Goal: Task Accomplishment & Management: Use online tool/utility

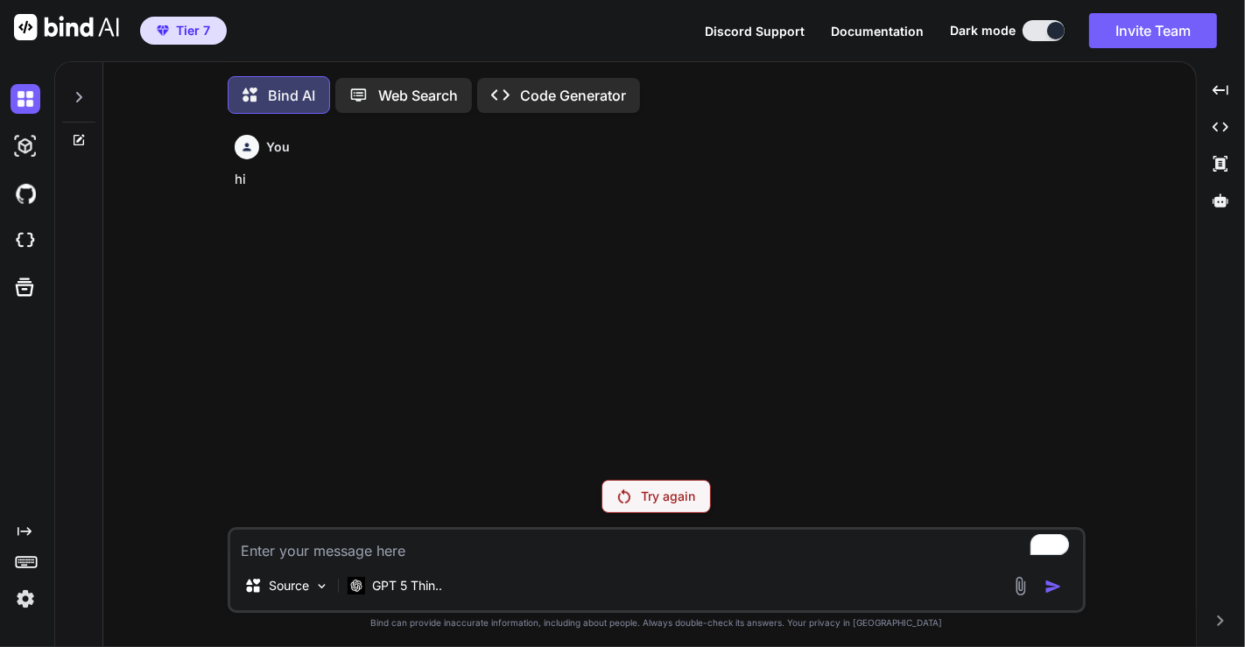
scroll to position [7, 0]
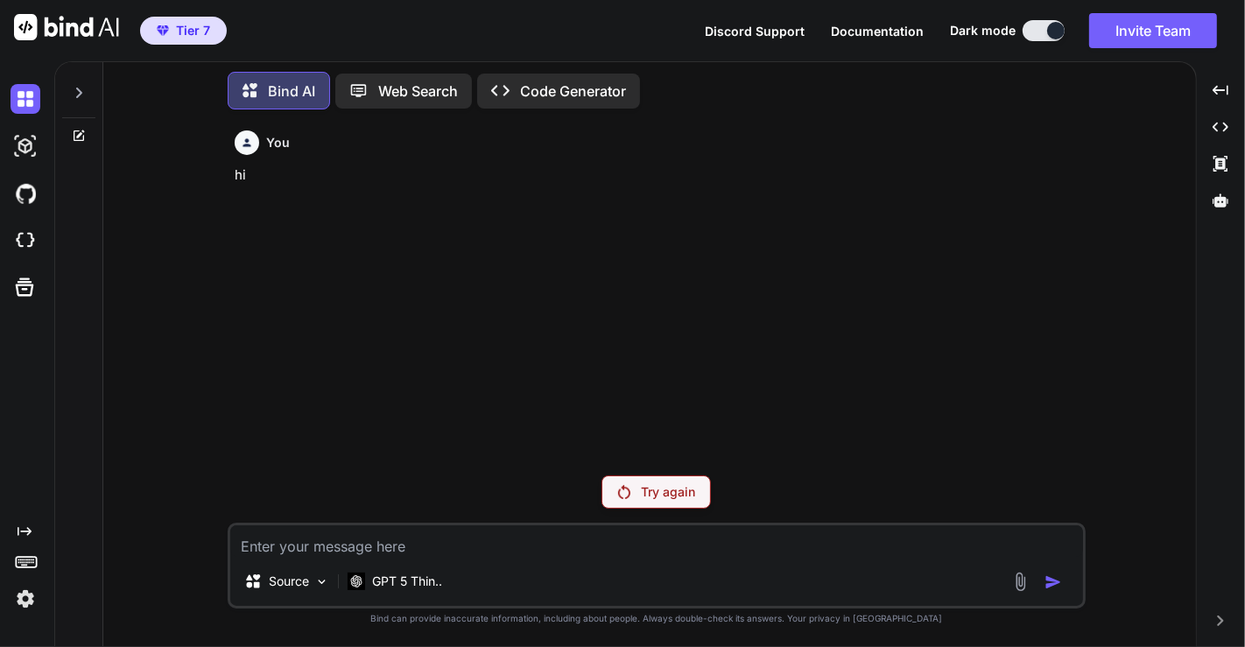
type textarea "x"
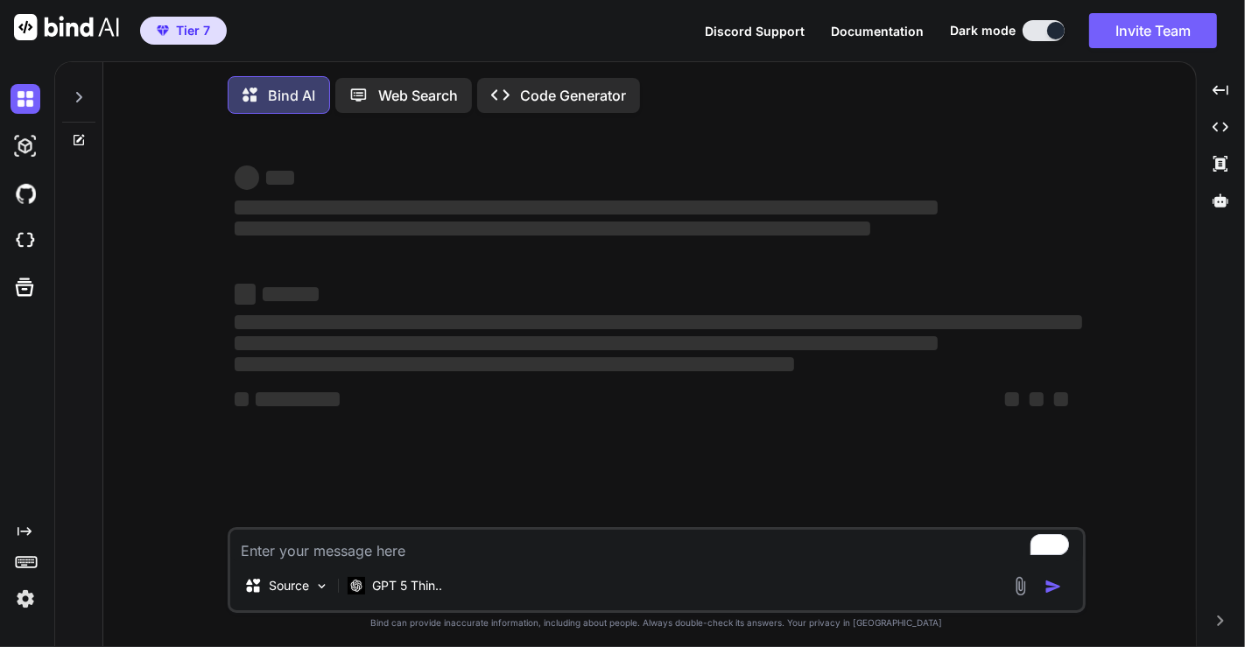
click at [17, 599] on img at bounding box center [26, 599] width 30 height 30
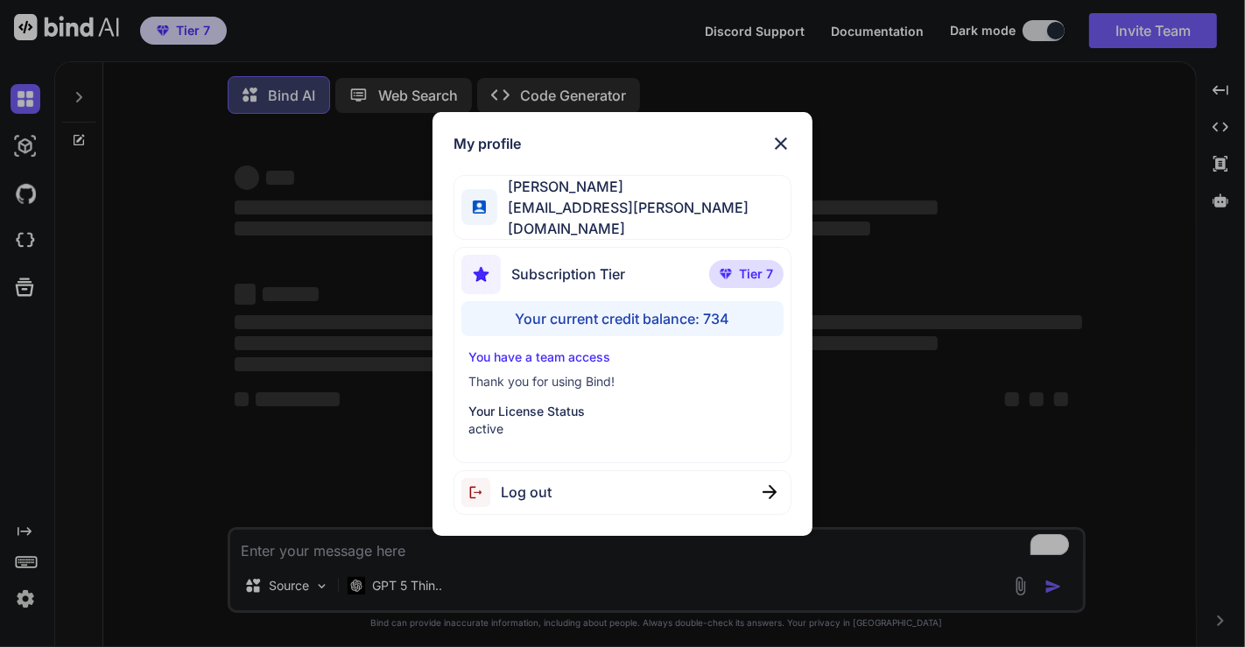
click at [305, 351] on div "My profile Ross Sivertsen mail@ross-sivertsen.com Subscription Tier Tier 7 Your…" at bounding box center [622, 323] width 1245 height 647
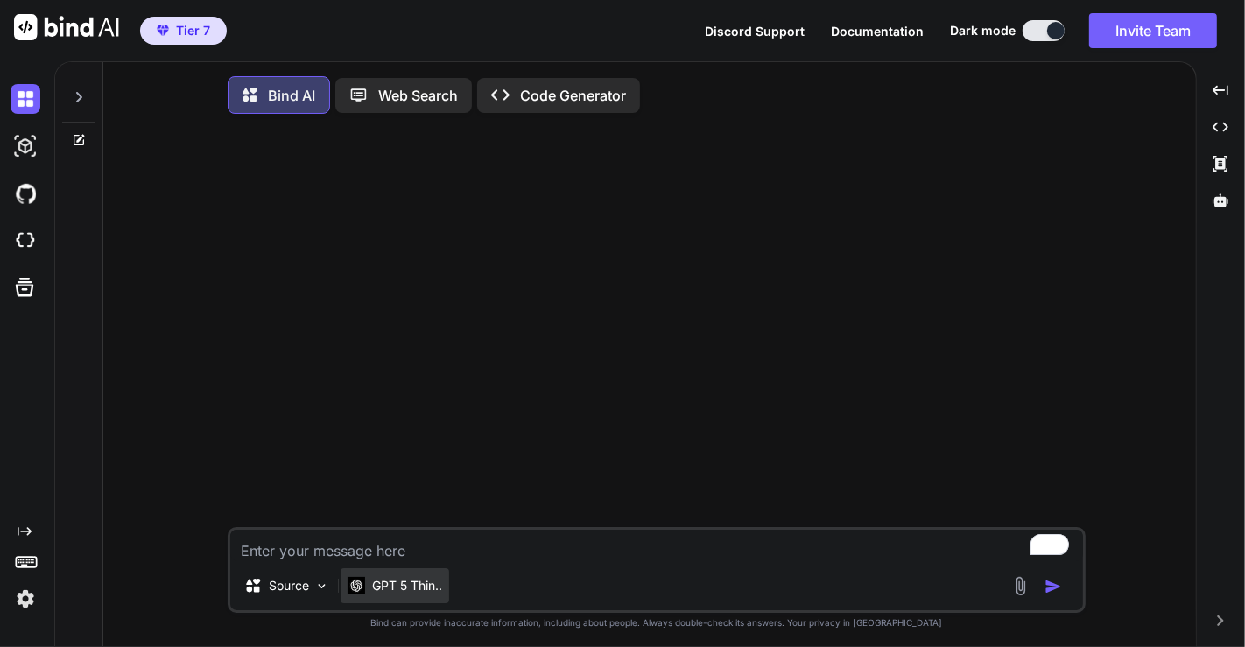
click at [404, 591] on p "GPT 5 Thin.." at bounding box center [407, 586] width 70 height 18
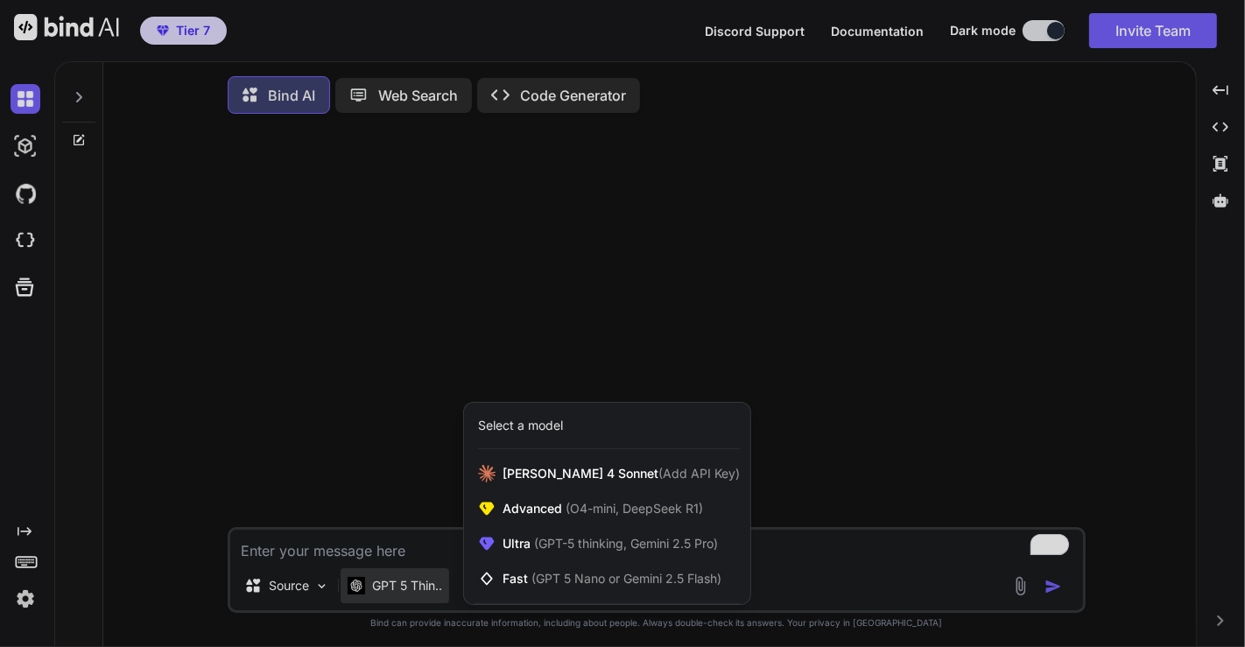
click at [390, 456] on div at bounding box center [622, 323] width 1245 height 647
type textarea "x"
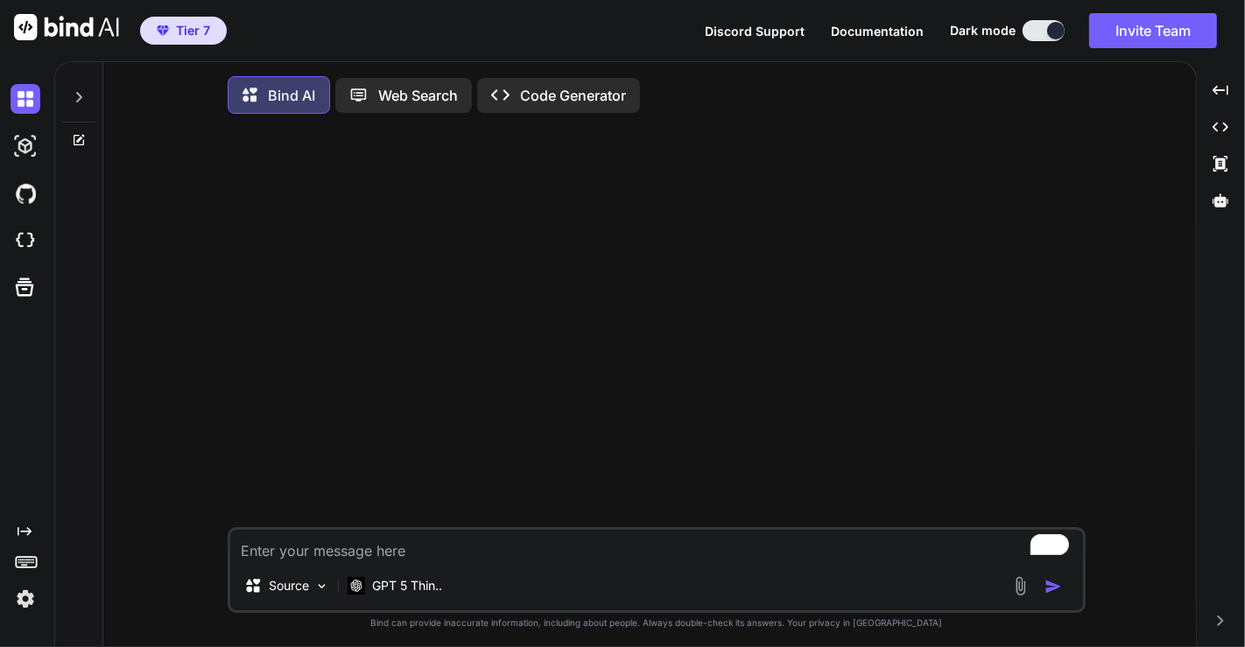
click at [361, 546] on textarea "To enrich screen reader interactions, please activate Accessibility in Grammarl…" at bounding box center [656, 546] width 853 height 32
type textarea "hi"
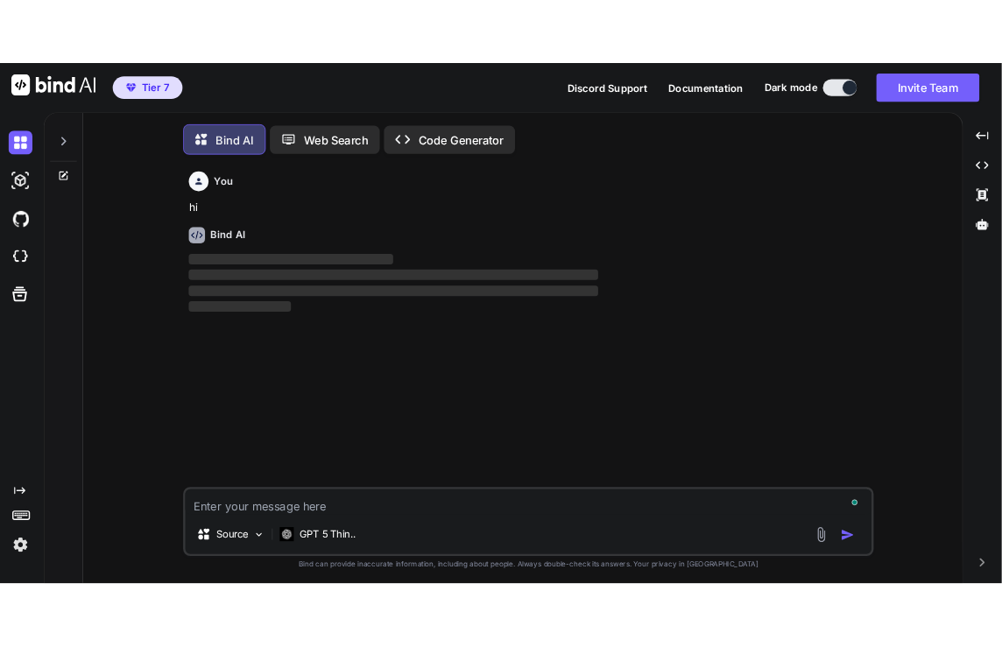
scroll to position [7, 0]
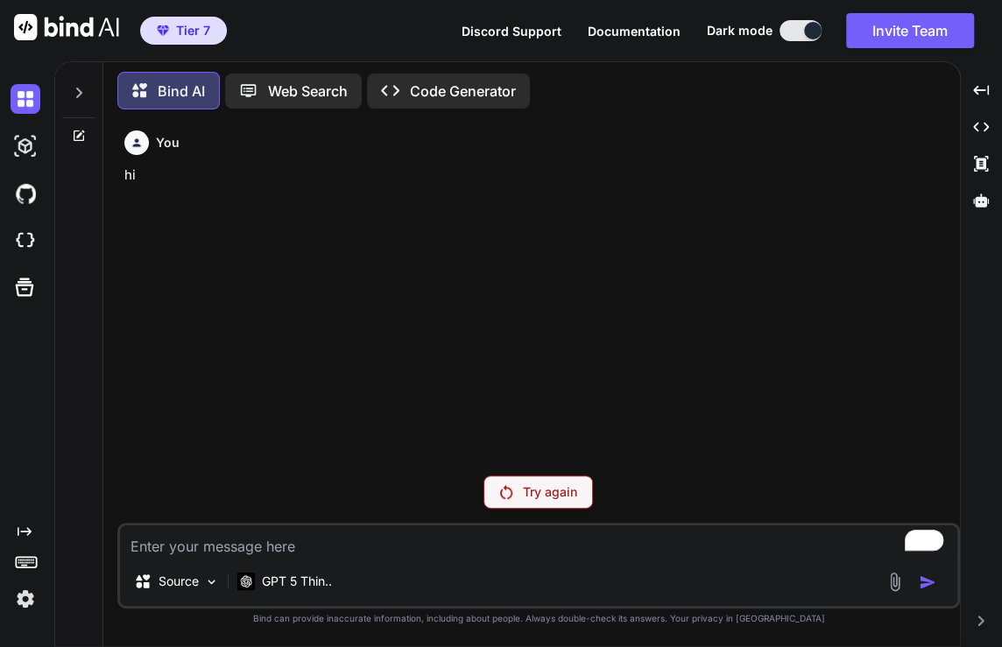
click at [18, 598] on img at bounding box center [26, 599] width 30 height 30
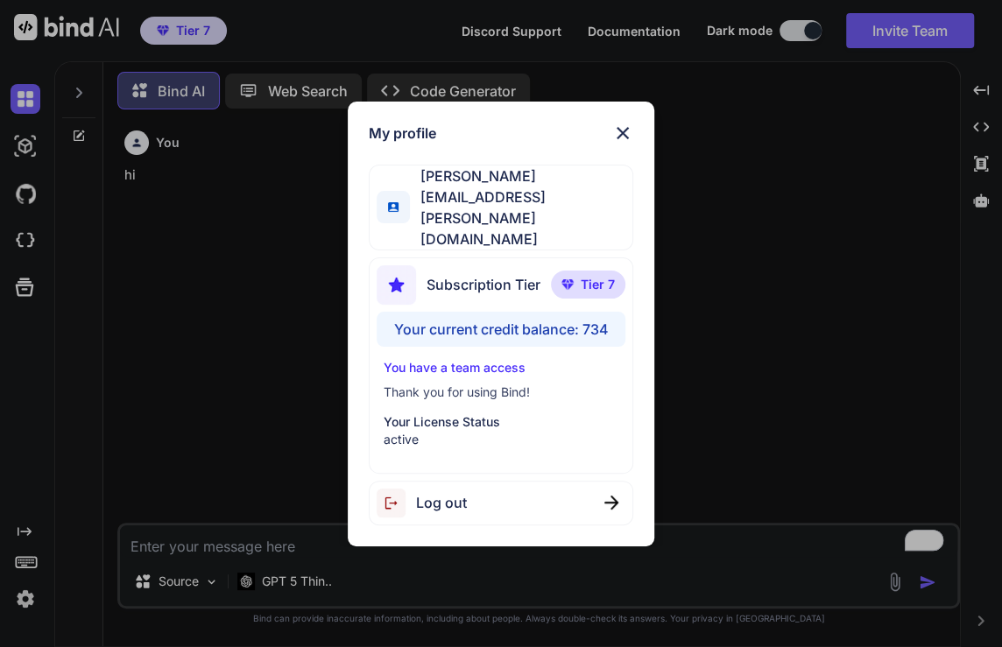
click at [541, 491] on div "Log out" at bounding box center [501, 503] width 264 height 45
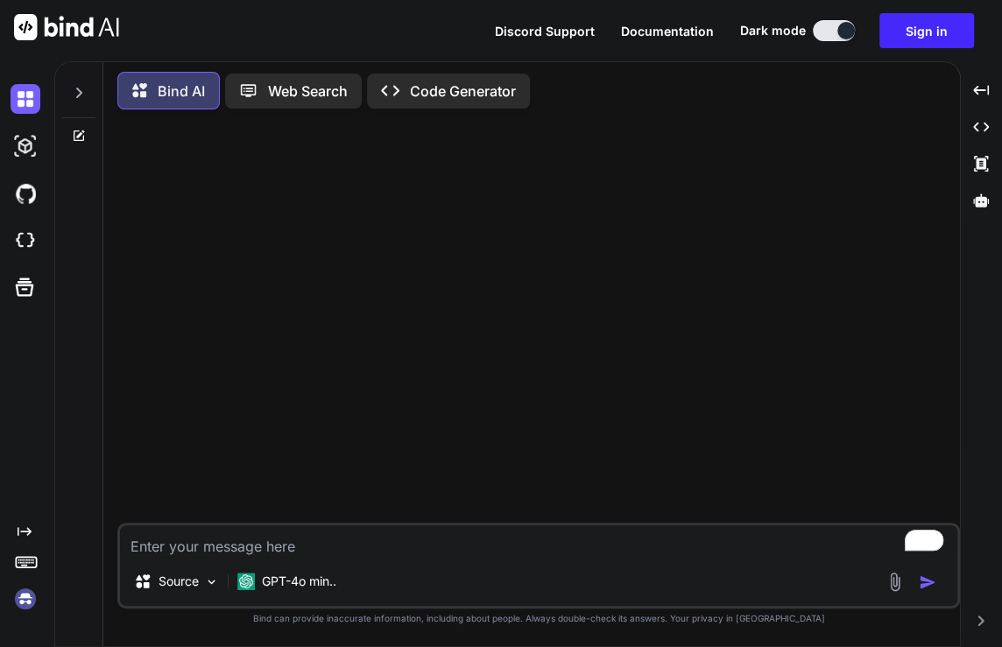
click at [29, 599] on img at bounding box center [26, 599] width 30 height 30
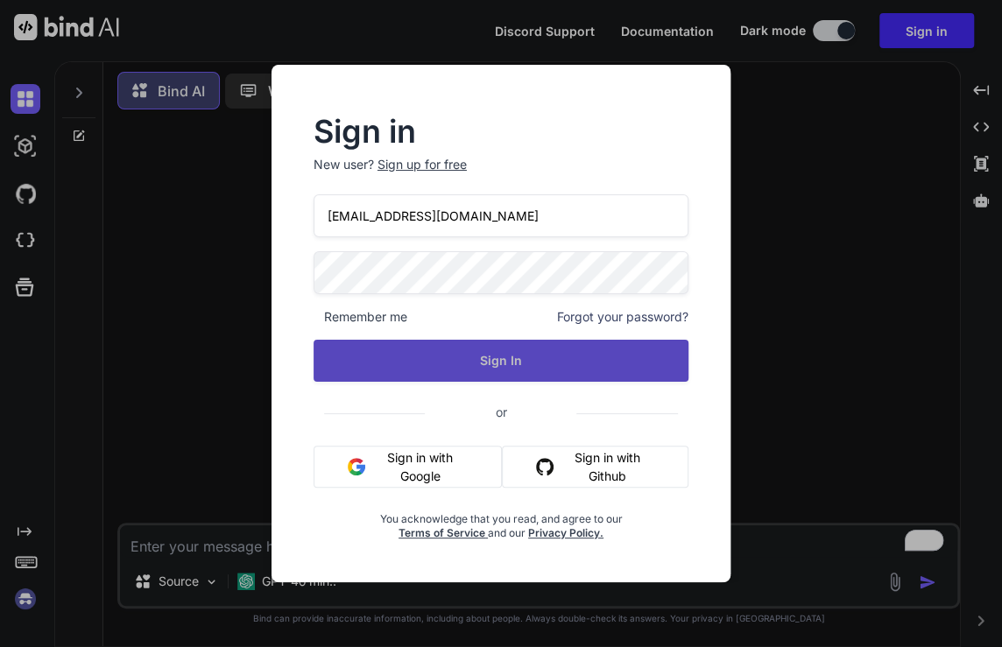
click at [537, 361] on button "Sign In" at bounding box center [501, 361] width 375 height 42
click at [523, 362] on button "Sign In" at bounding box center [501, 361] width 375 height 42
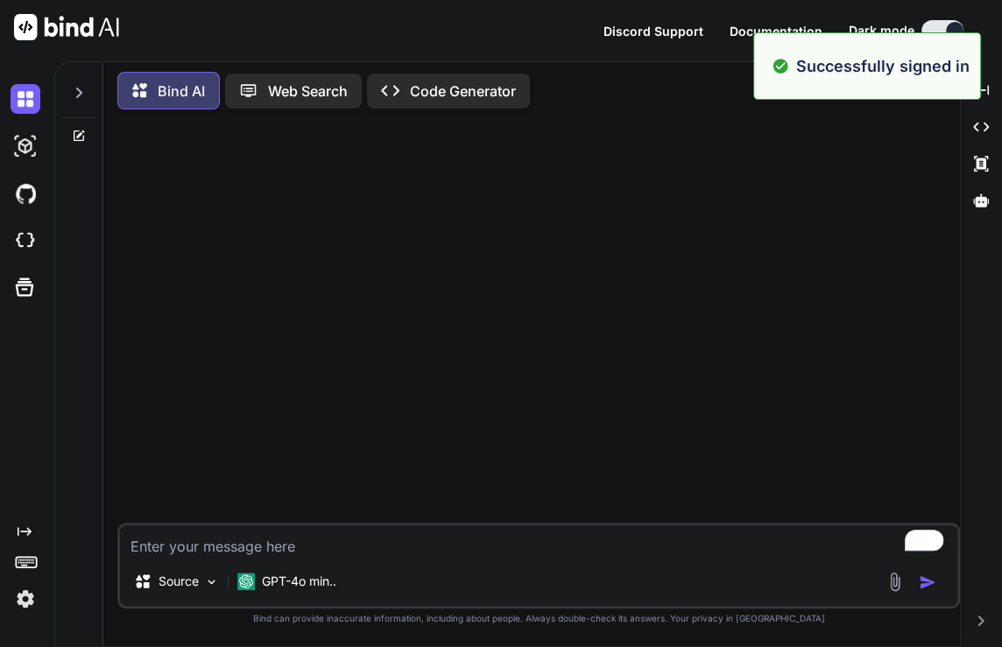
click at [19, 598] on img at bounding box center [26, 599] width 30 height 30
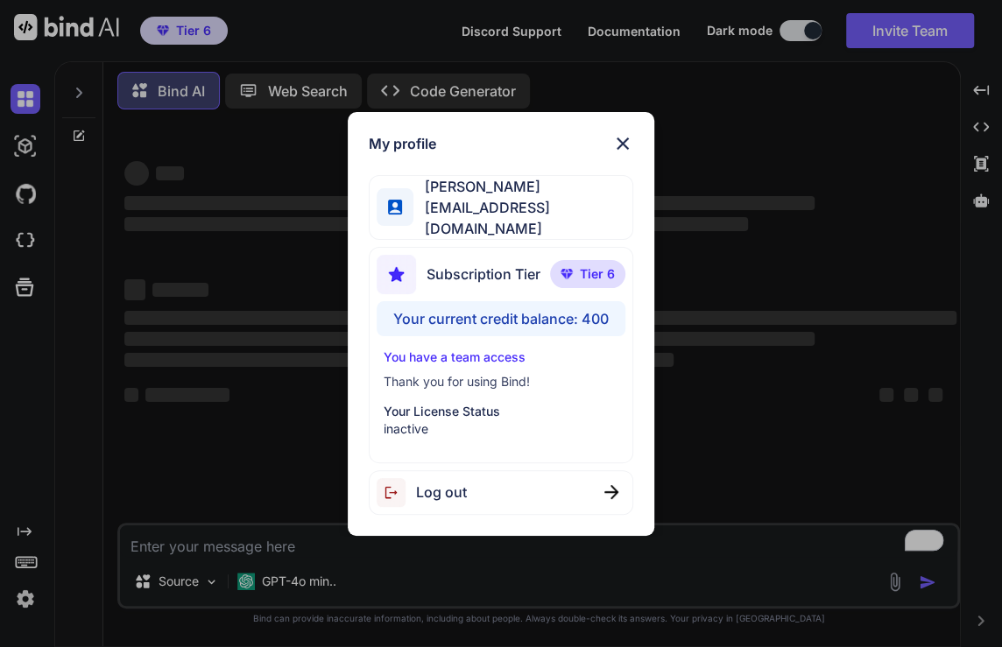
click at [241, 344] on div "My profile Armin Möwes moewes@gmx.org Subscription Tier Tier 6 Your current cre…" at bounding box center [501, 323] width 1002 height 647
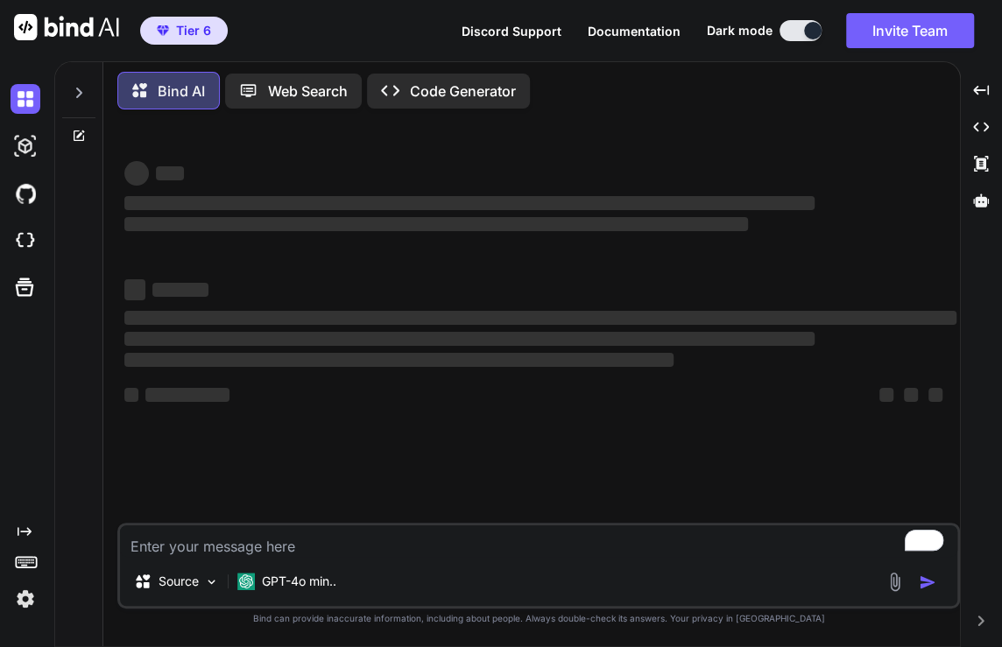
click at [25, 598] on img at bounding box center [26, 599] width 30 height 30
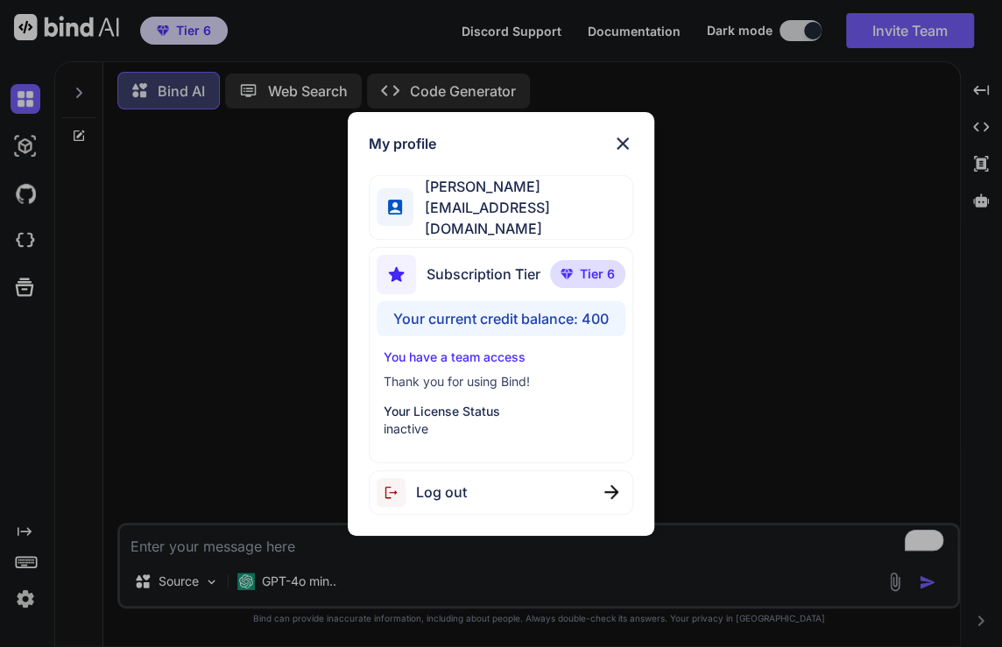
click at [490, 499] on div "Log out" at bounding box center [501, 492] width 264 height 45
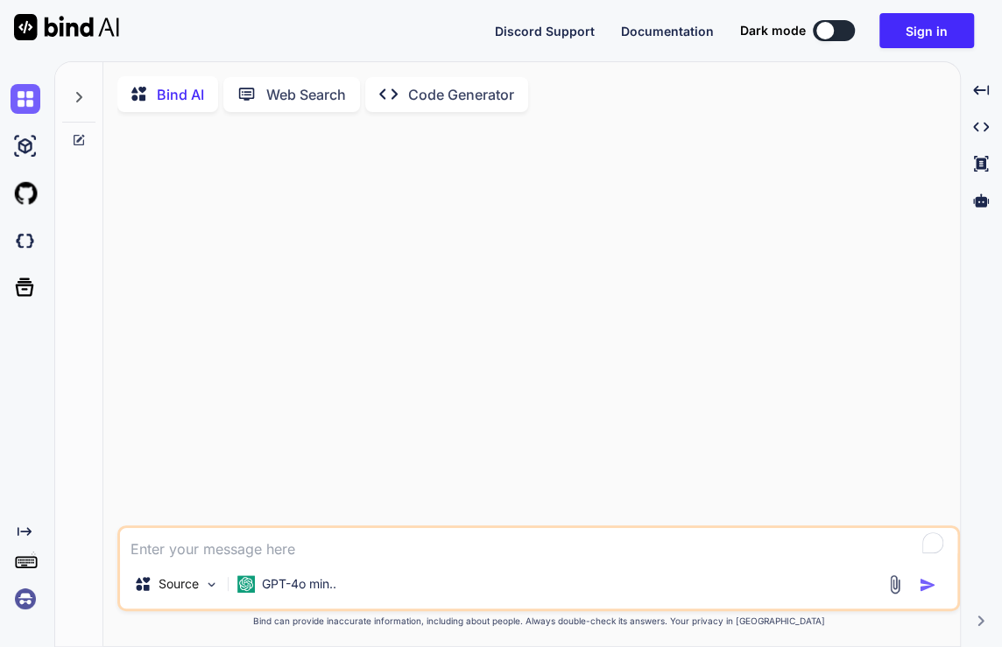
type textarea "x"
click at [245, 549] on textarea "To enrich screen reader interactions, please activate Accessibility in Grammarl…" at bounding box center [538, 544] width 837 height 32
click at [32, 596] on img at bounding box center [26, 599] width 30 height 30
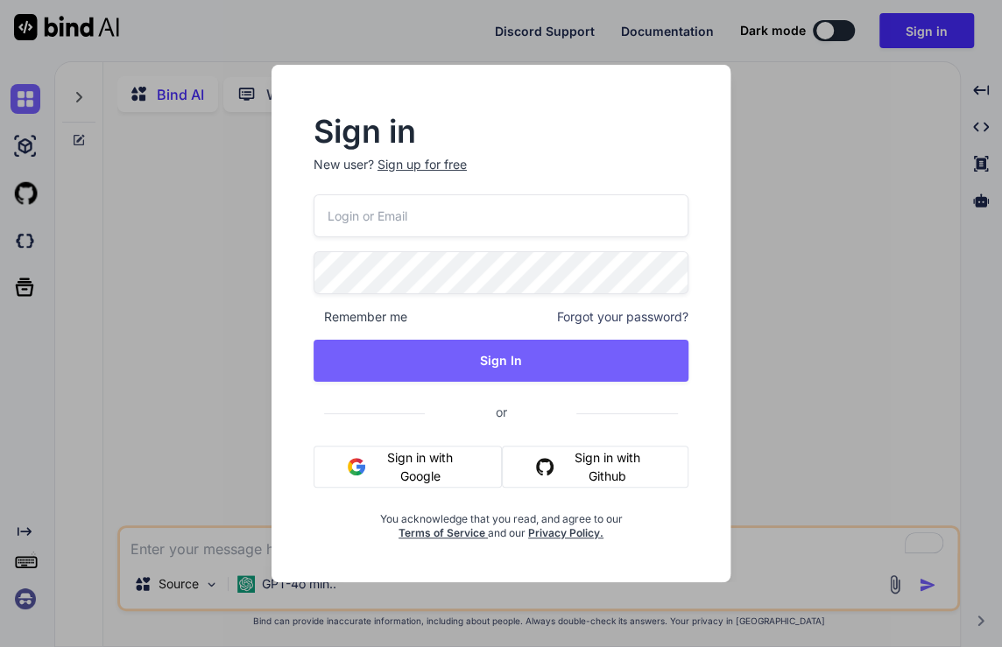
type input "[EMAIL_ADDRESS][DOMAIN_NAME]"
click at [465, 225] on input "moewes@gmx.org" at bounding box center [501, 215] width 375 height 43
paste input "[EMAIL_ADDRESS][PERSON_NAME][DOMAIN_NAME]"
type input "moewes@gmx.org"
paste input "[EMAIL_ADDRESS][PERSON_NAME][DOMAIN_NAME]"
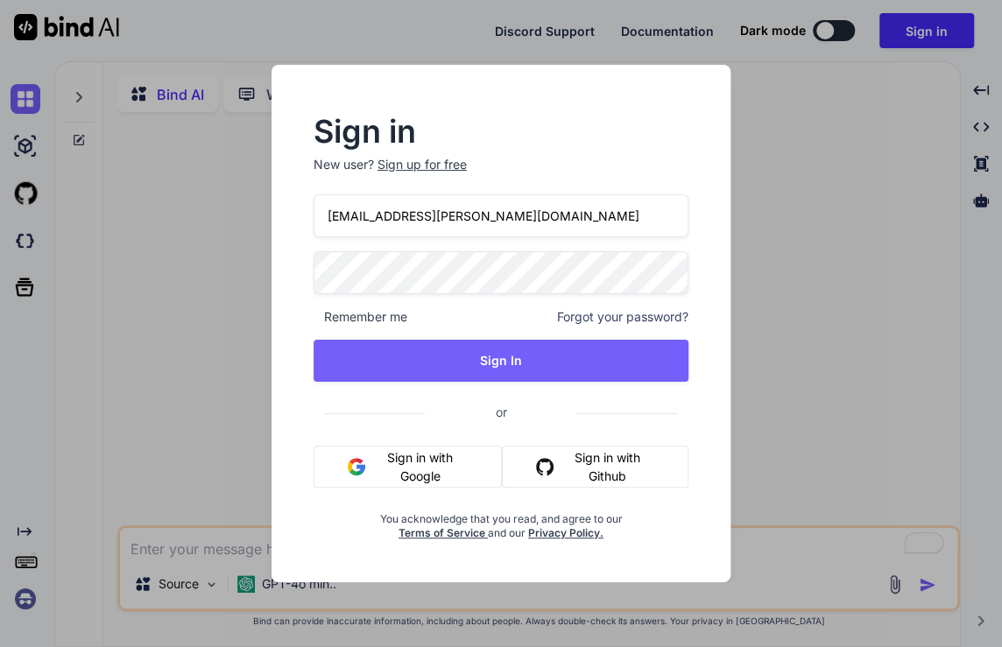
type input "[EMAIL_ADDRESS][PERSON_NAME][DOMAIN_NAME]"
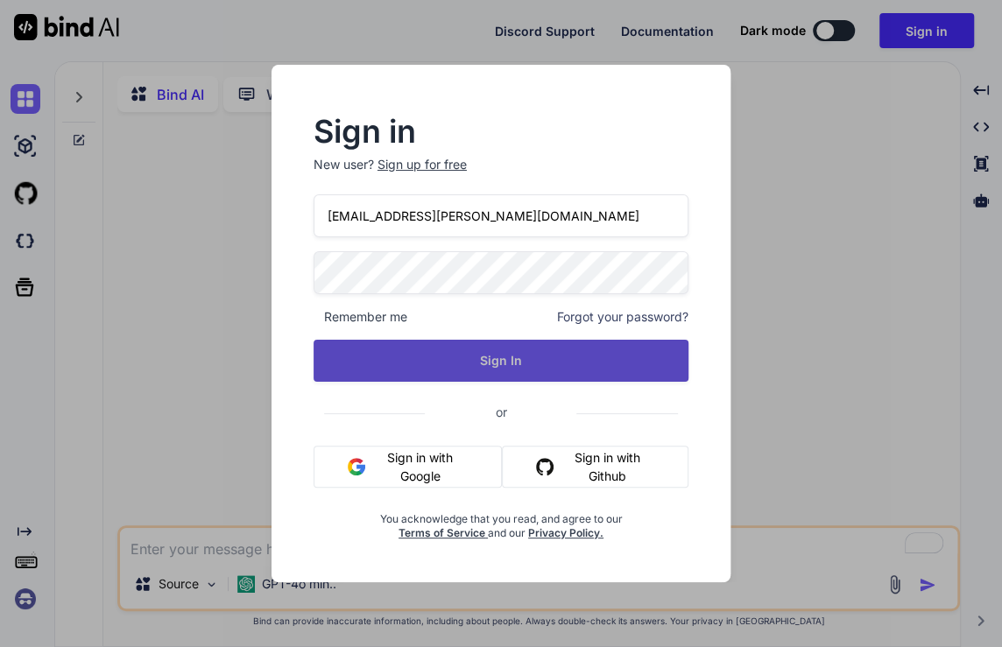
click at [545, 354] on button "Sign In" at bounding box center [501, 361] width 375 height 42
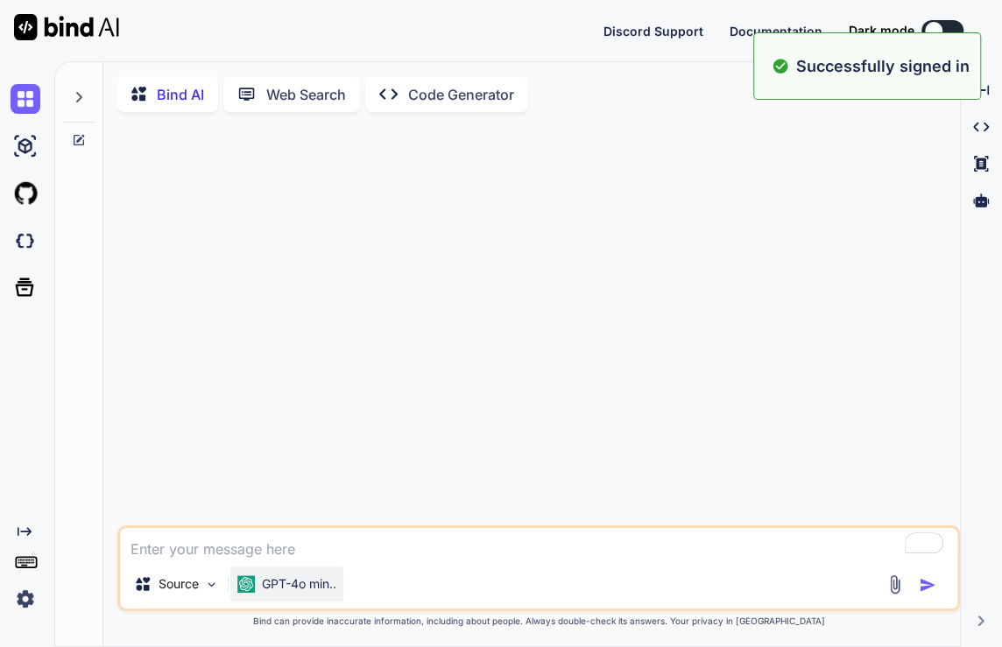
click at [282, 590] on p "GPT-4o min.." at bounding box center [299, 584] width 74 height 18
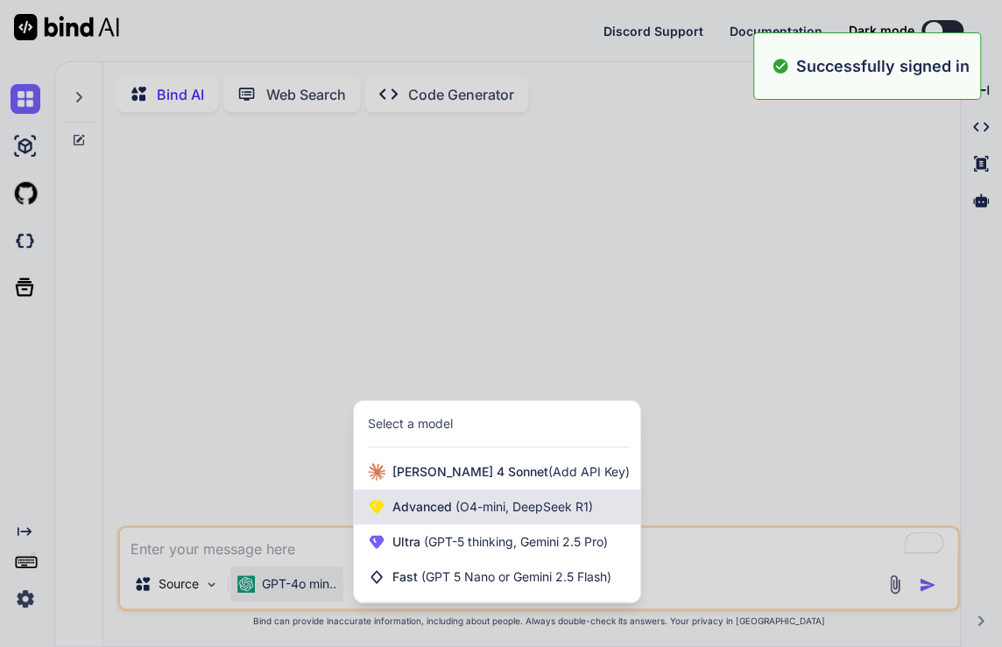
click at [428, 516] on span "Advanced (O4-mini, DeepSeek R1)" at bounding box center [492, 507] width 201 height 18
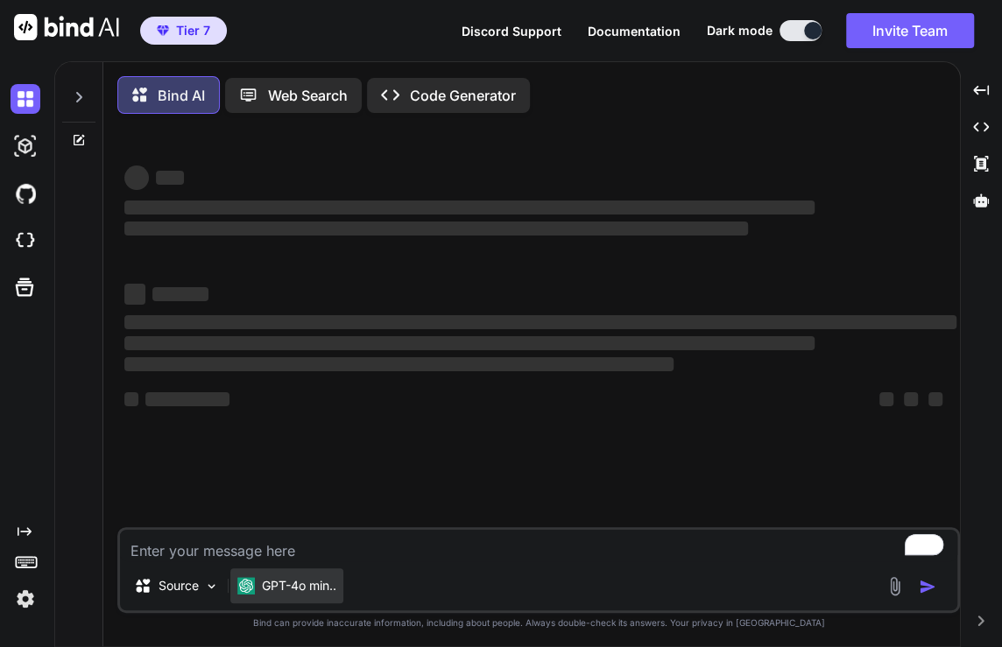
click at [300, 582] on p "GPT-4o min.." at bounding box center [299, 586] width 74 height 18
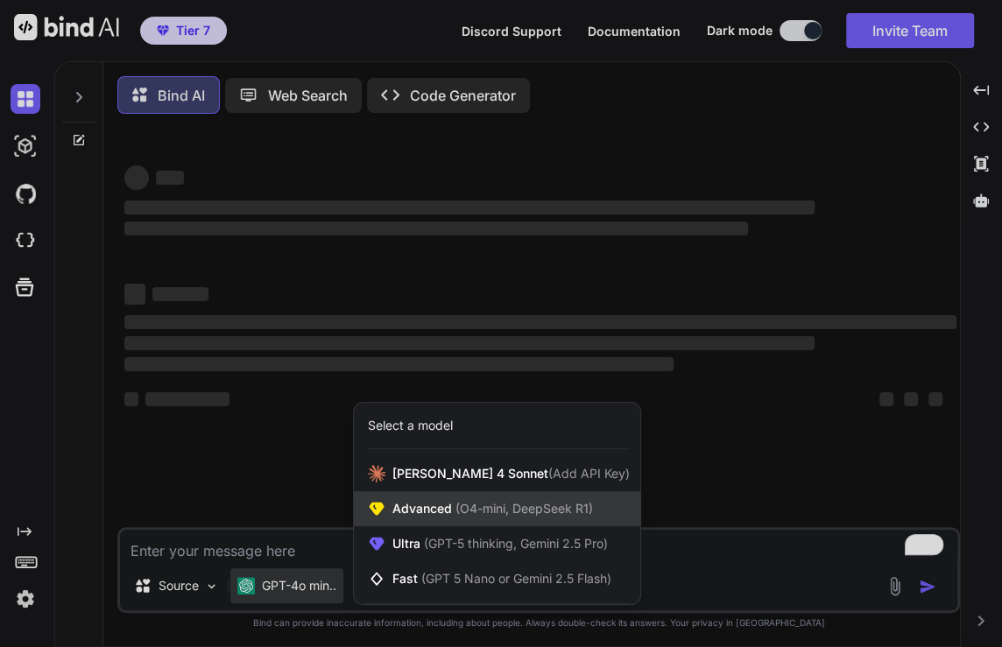
click at [453, 516] on span "(O4-mini, DeepSeek R1)" at bounding box center [522, 508] width 141 height 15
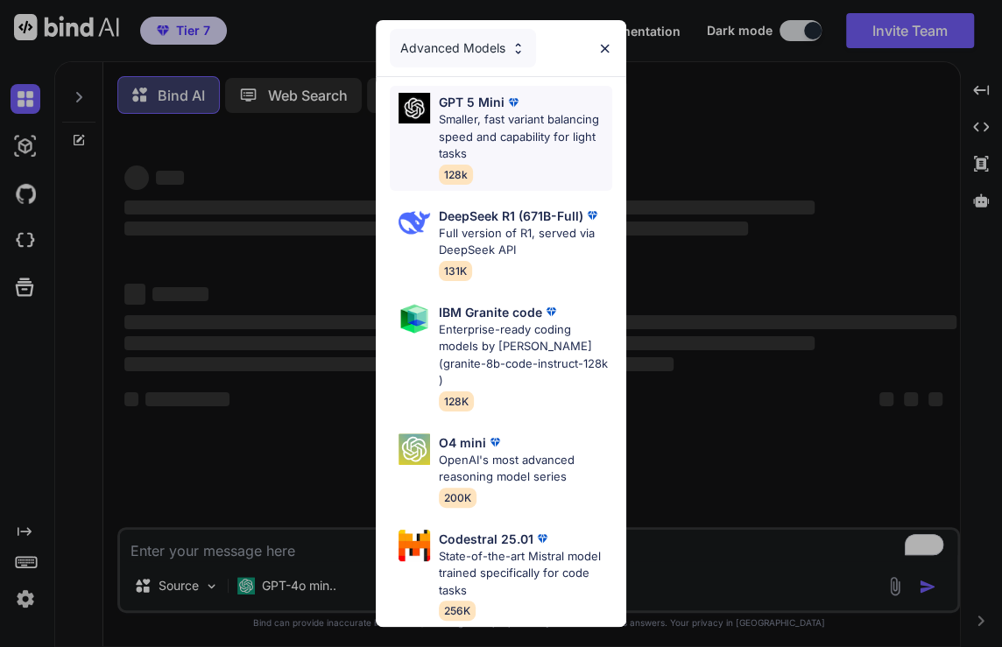
click at [488, 178] on div "GPT 5 Mini Smaller, fast variant balancing speed and capability for light tasks…" at bounding box center [525, 138] width 173 height 91
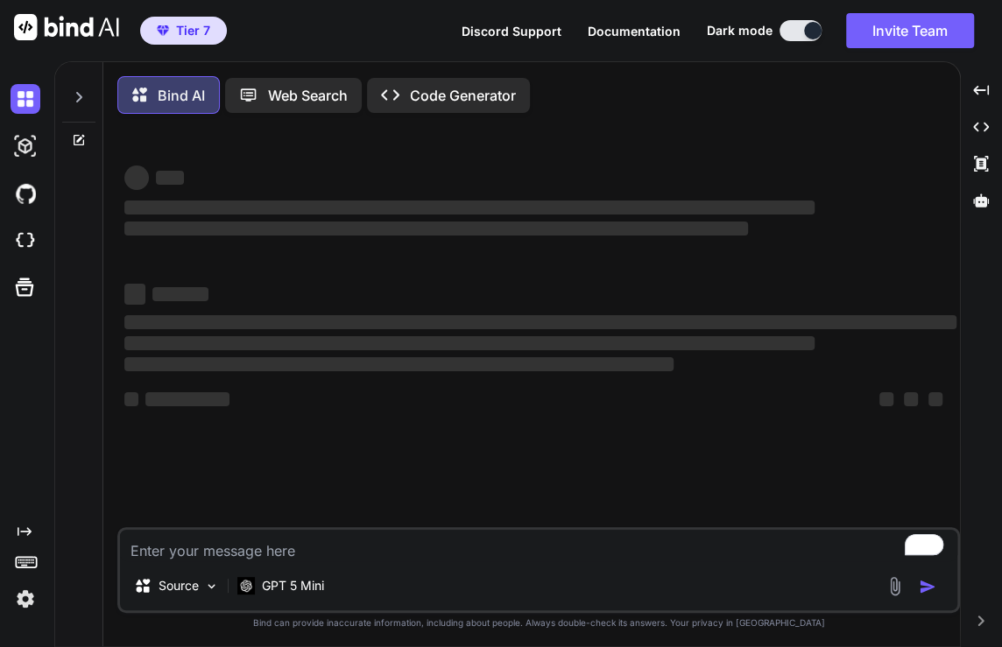
click at [280, 552] on textarea "To enrich screen reader interactions, please activate Accessibility in Grammarl…" at bounding box center [538, 546] width 837 height 32
type textarea "x"
type textarea "h"
type textarea "x"
type textarea "hi"
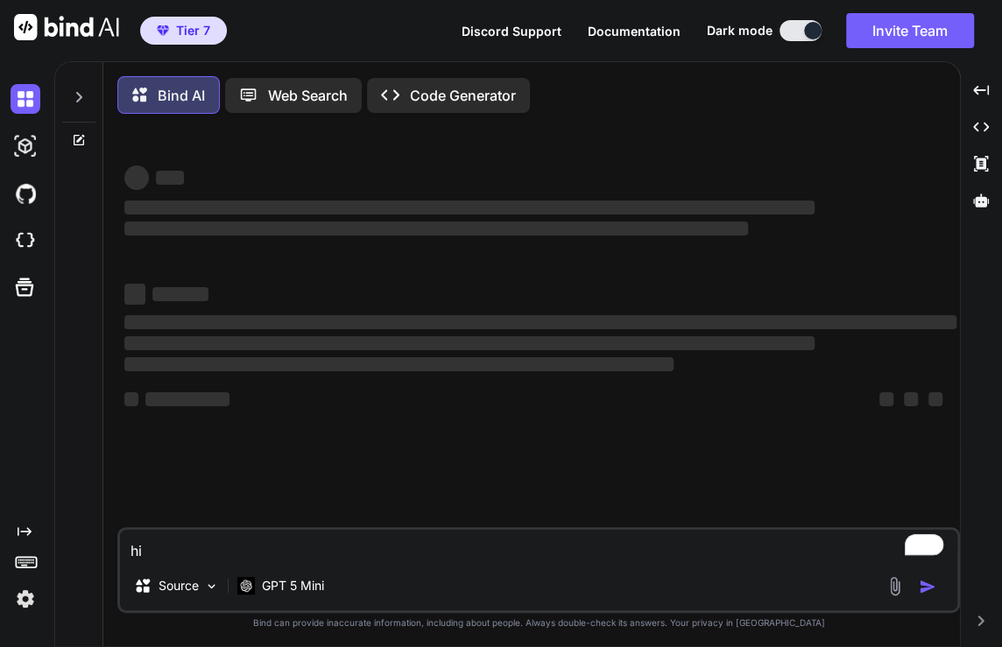
type textarea "x"
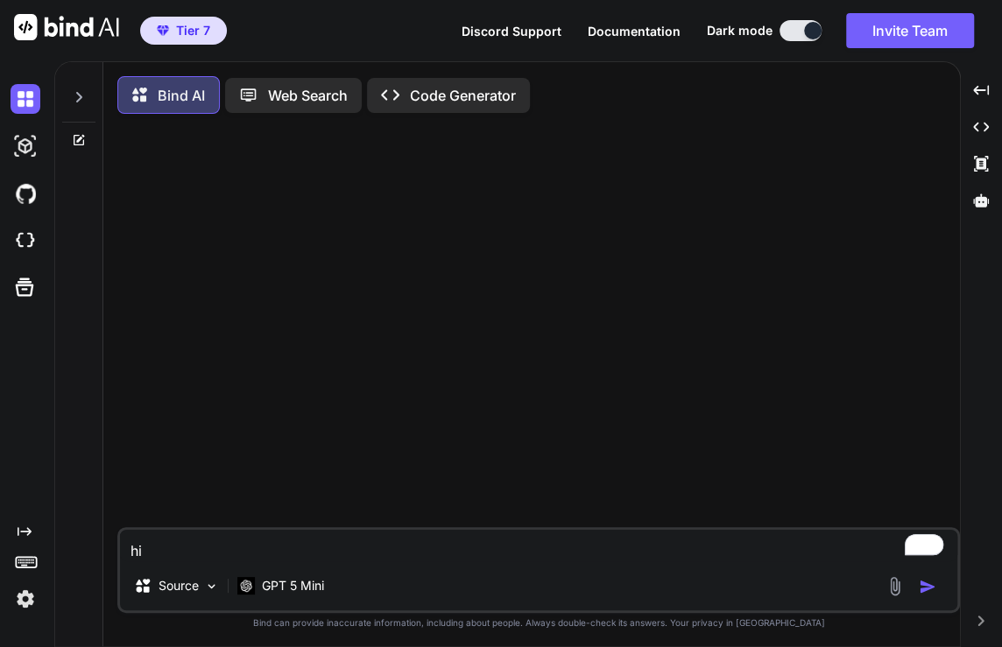
type textarea "hi"
click at [926, 590] on img "button" at bounding box center [928, 587] width 18 height 18
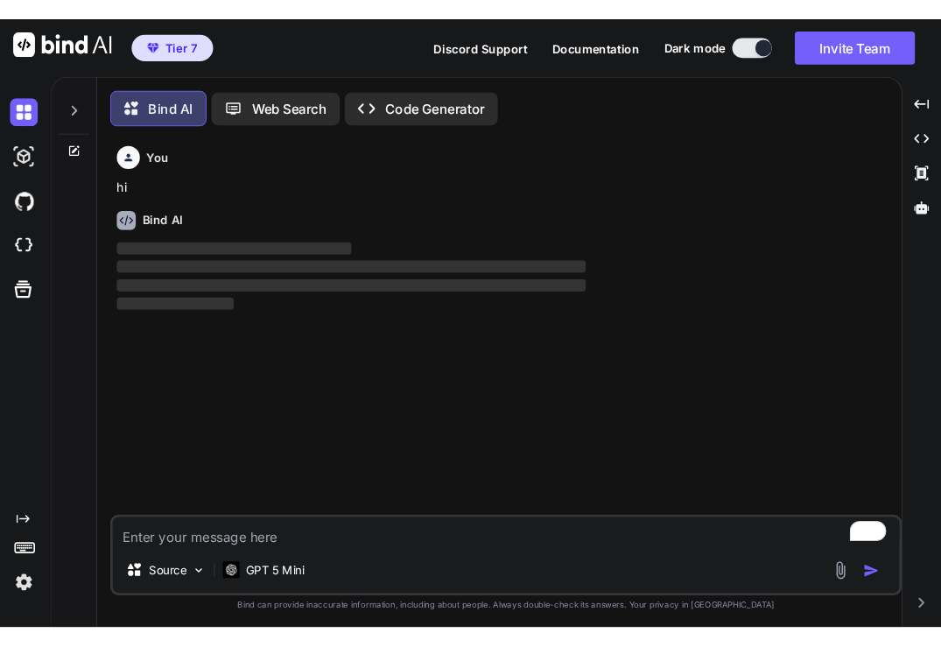
scroll to position [7, 0]
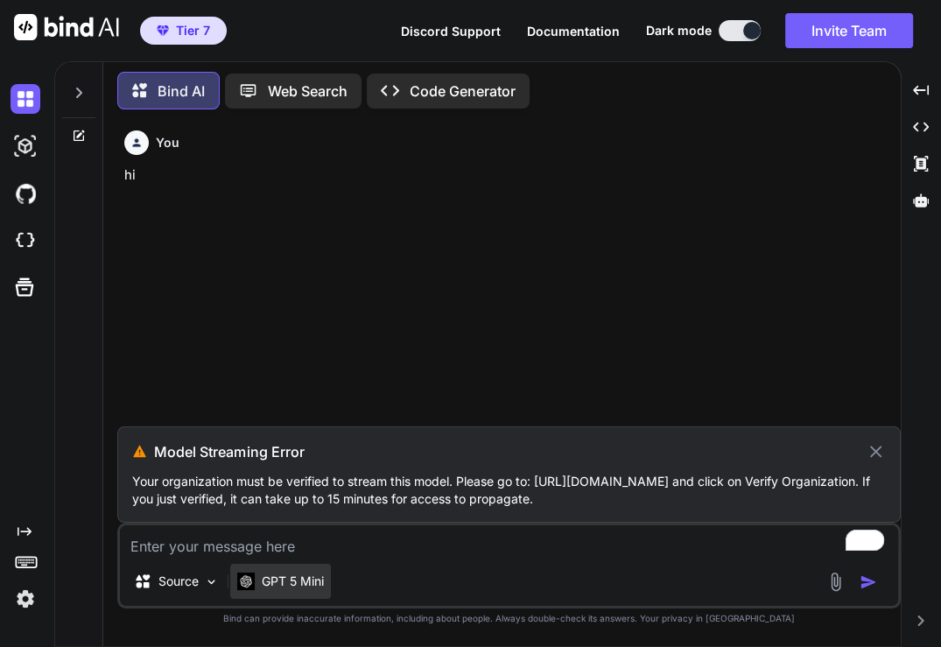
click at [290, 575] on p "GPT 5 Mini" at bounding box center [293, 582] width 62 height 18
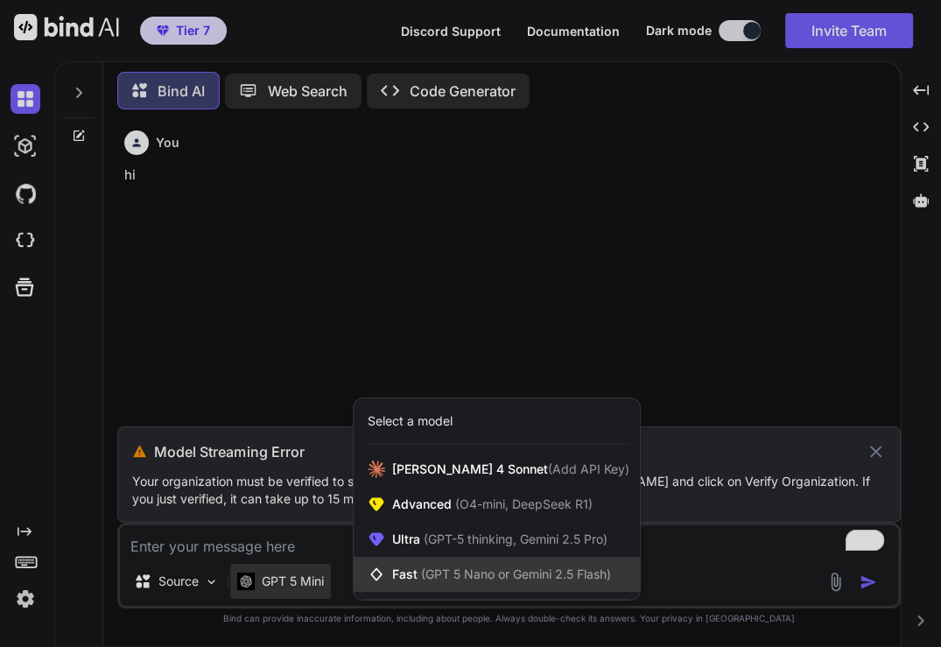
click at [450, 571] on span "(GPT 5 Nano or Gemini 2.5 Flash)" at bounding box center [516, 574] width 190 height 15
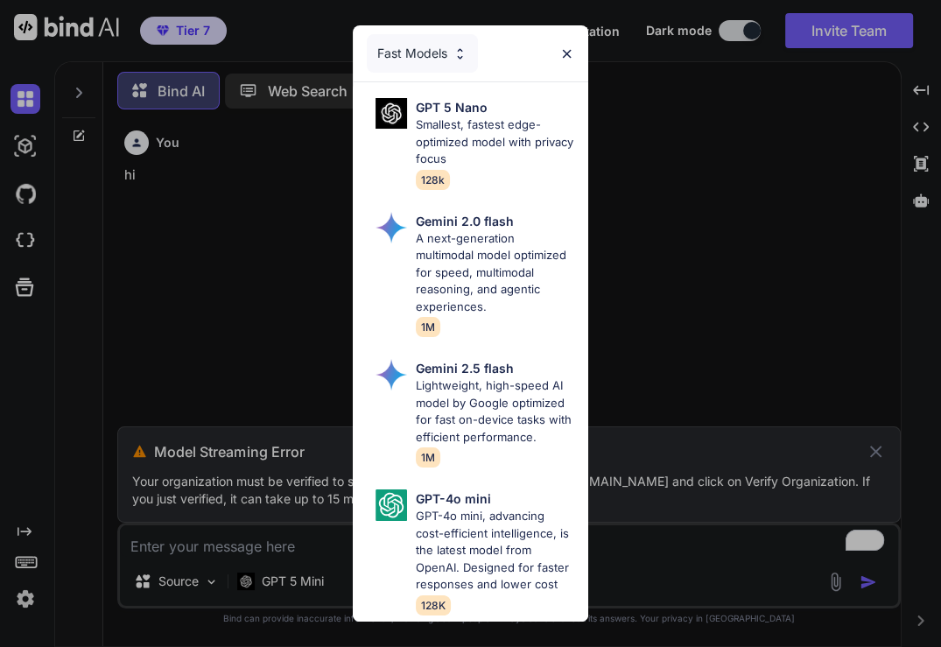
click at [560, 53] on div "Fast Models" at bounding box center [471, 53] width 236 height 56
click at [565, 46] on img at bounding box center [567, 53] width 15 height 15
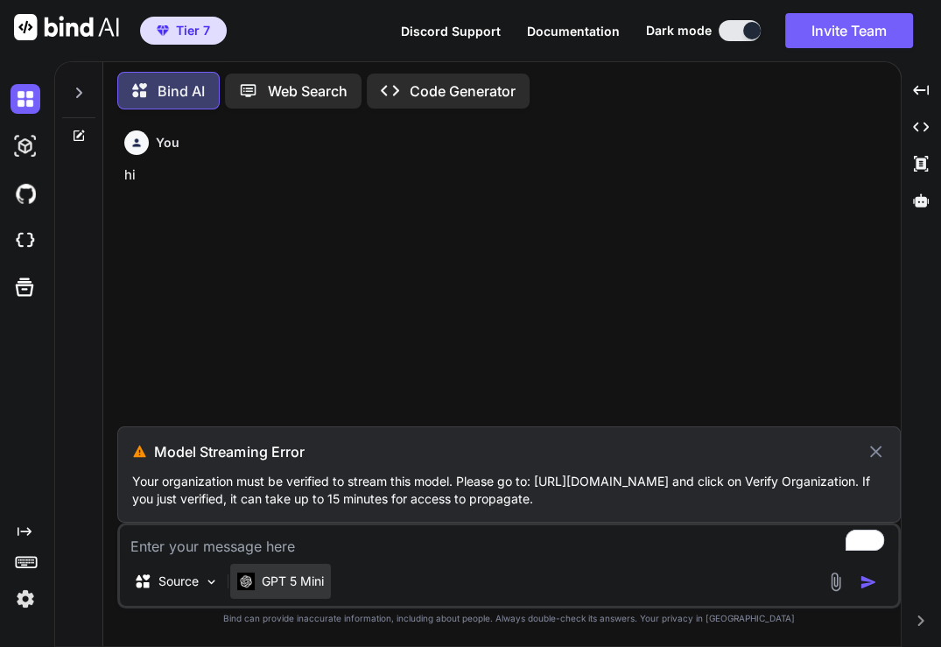
click at [264, 584] on p "GPT 5 Mini" at bounding box center [293, 582] width 62 height 18
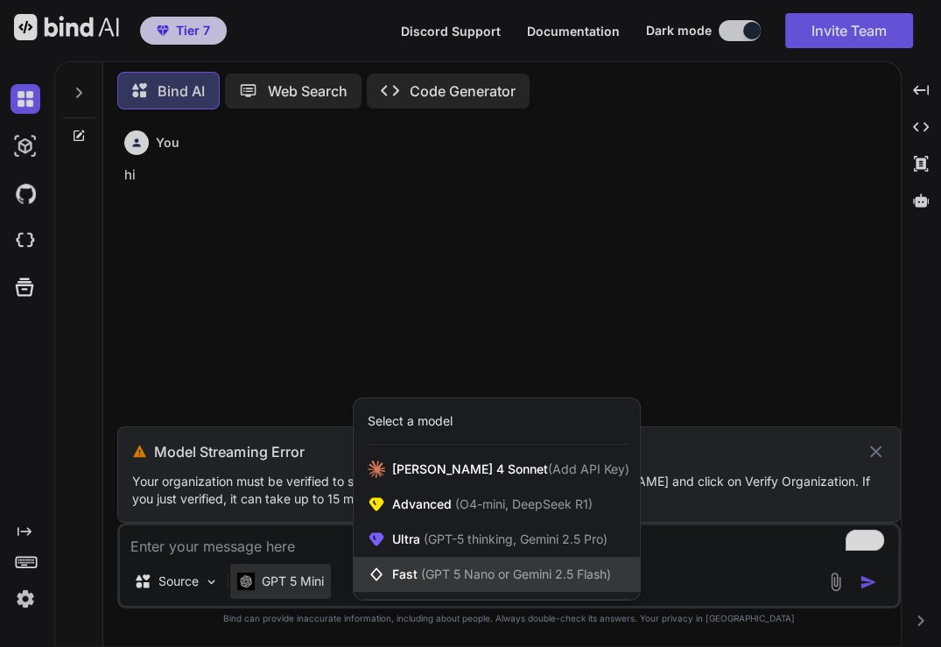
click at [460, 579] on span "(GPT 5 Nano or Gemini 2.5 Flash)" at bounding box center [516, 574] width 190 height 15
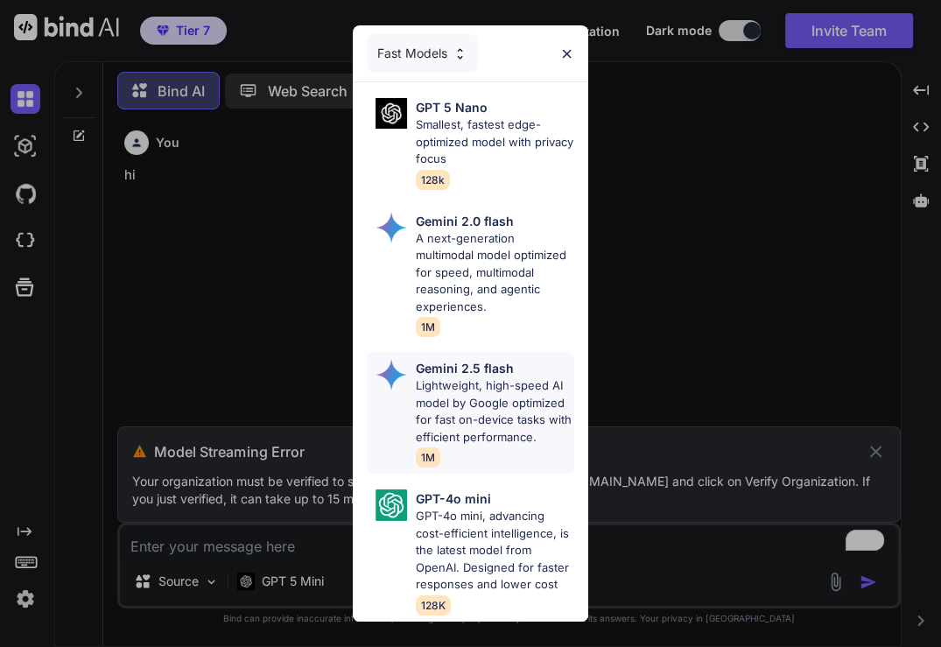
scroll to position [32, 0]
click at [488, 377] on p "Lightweight, high-speed AI model by Google optimized for fast on-device tasks w…" at bounding box center [495, 411] width 159 height 68
type textarea "x"
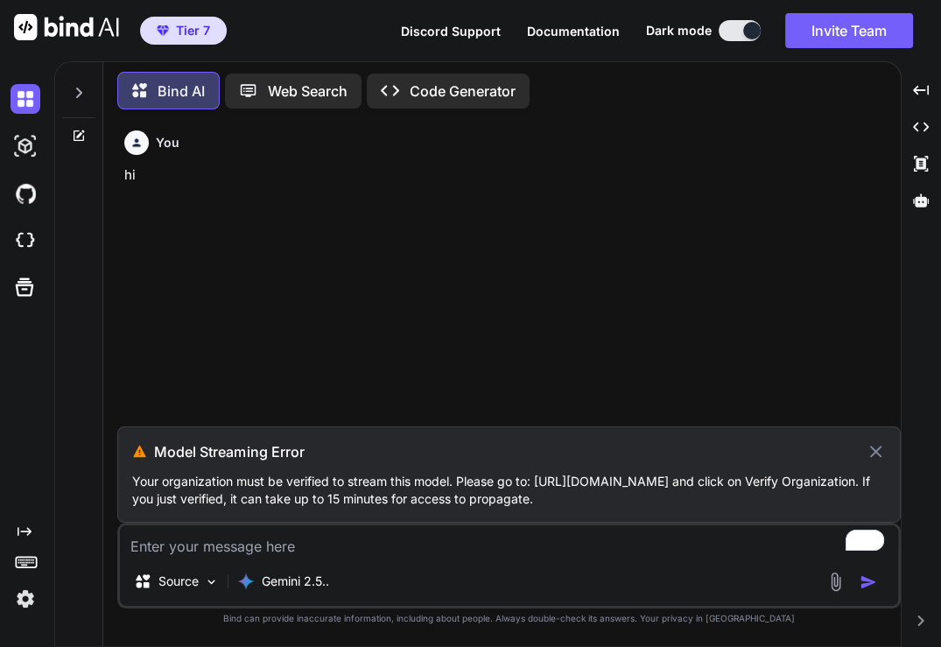
click at [289, 560] on div "Source Gemini 2.5.." at bounding box center [509, 566] width 784 height 86
click at [237, 553] on textarea "To enrich screen reader interactions, please activate Accessibility in Grammarl…" at bounding box center [509, 541] width 779 height 32
type textarea "h"
type textarea "x"
type textarea "hi"
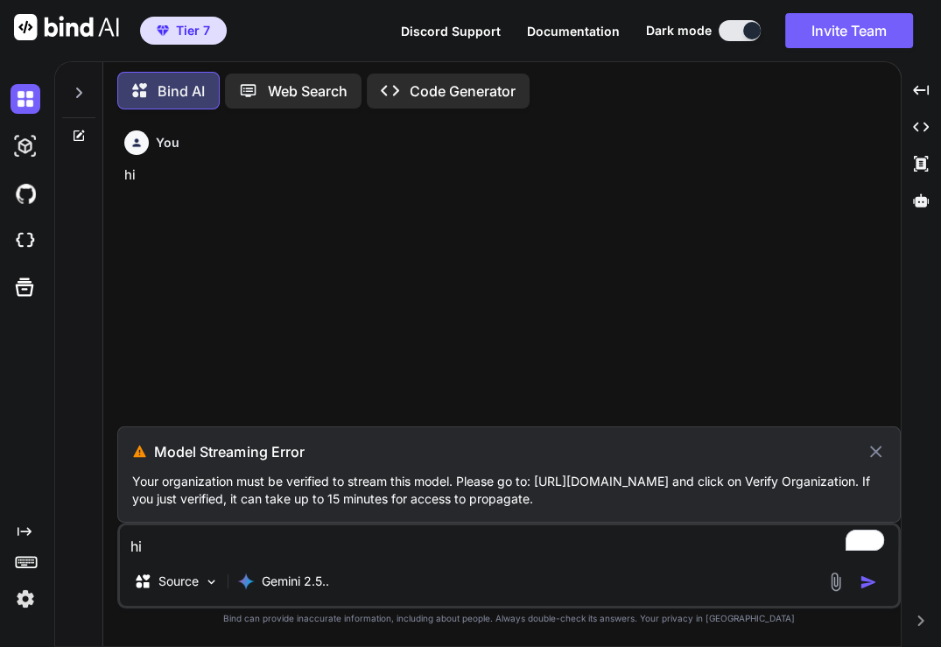
type textarea "x"
type textarea "hi"
type textarea "x"
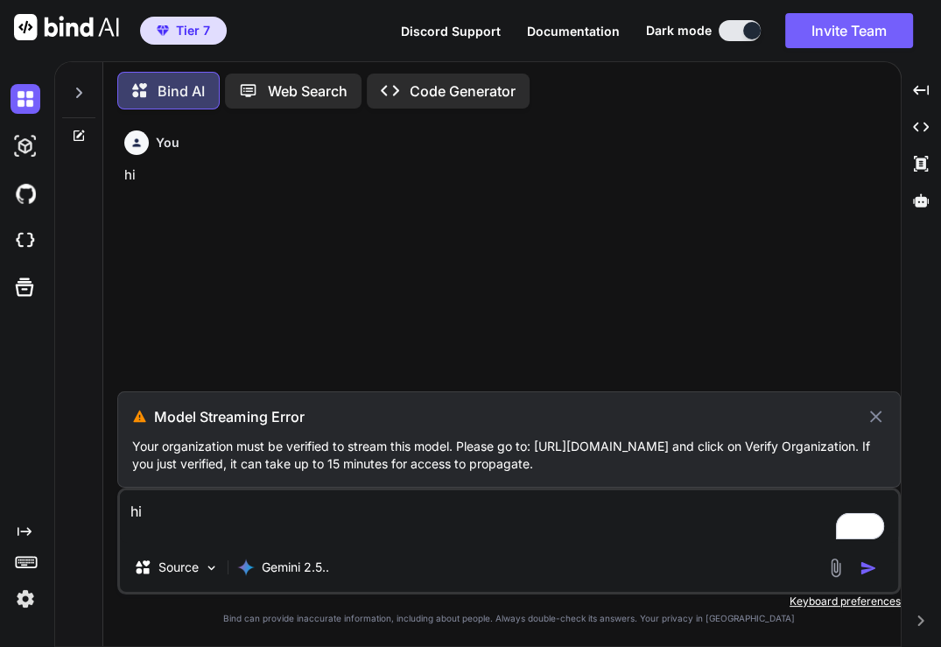
click at [875, 599] on p "Keyboard preferences" at bounding box center [509, 602] width 784 height 14
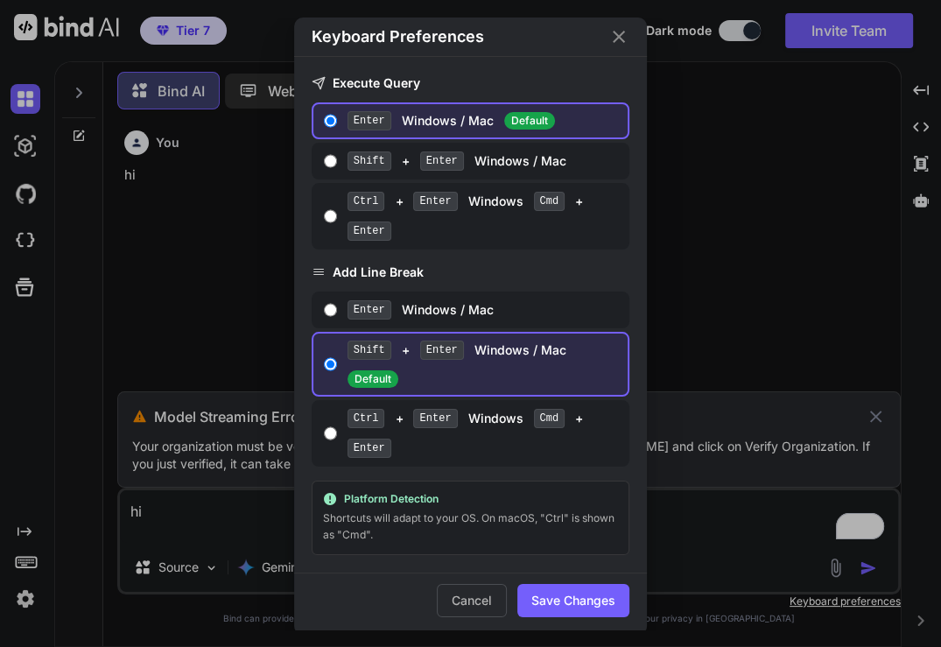
click at [733, 273] on div "Keyboard Preferences Execute Query Enter Windows / Mac Default Shift + Enter Wi…" at bounding box center [470, 323] width 941 height 647
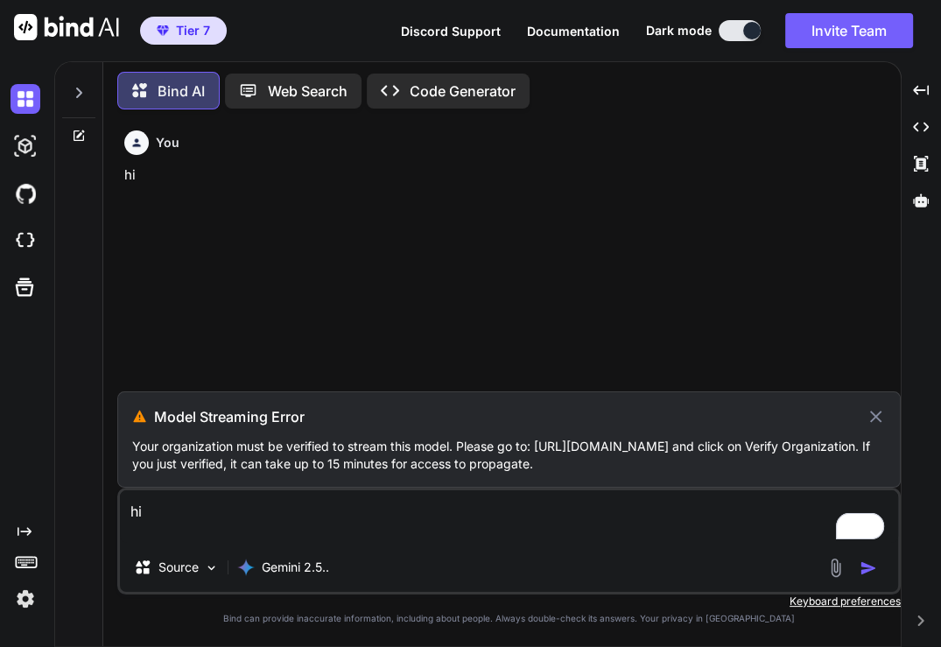
click at [257, 514] on textarea "hi" at bounding box center [509, 516] width 779 height 53
type textarea "hi"
type textarea "x"
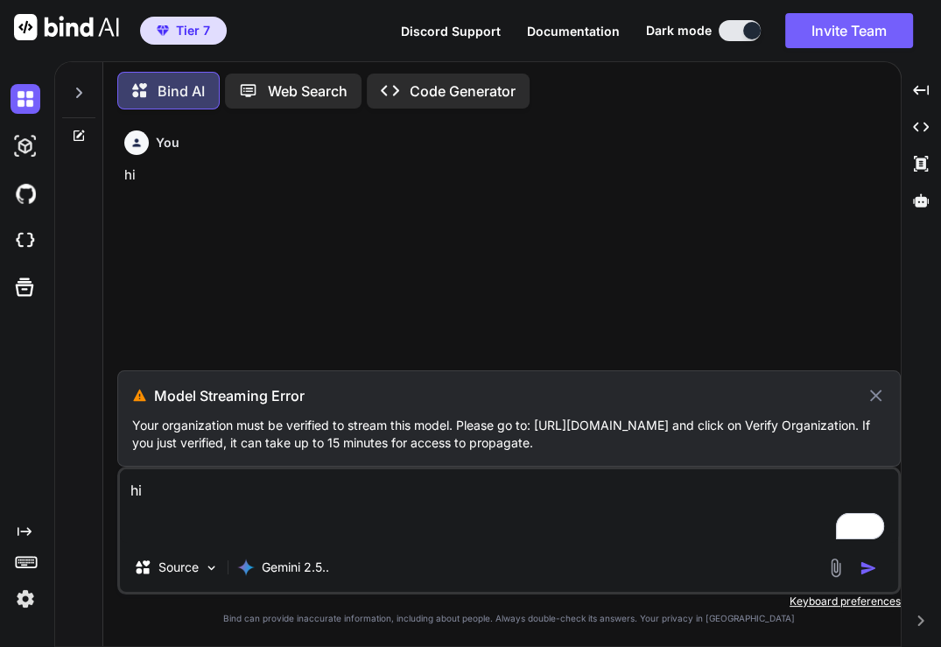
type textarea "hi"
click at [856, 602] on p "Keyboard preferences" at bounding box center [509, 602] width 784 height 14
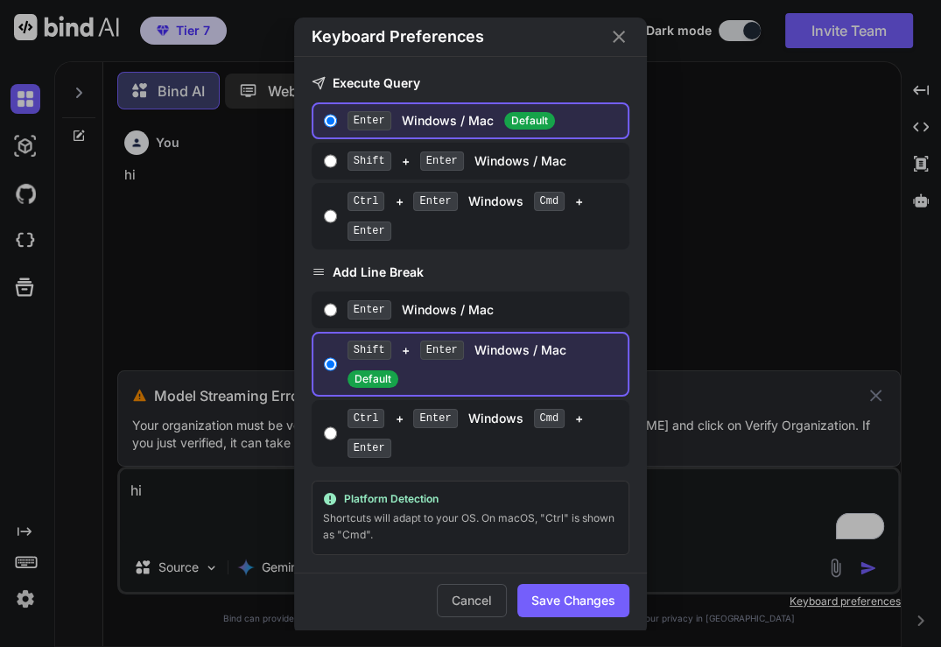
click at [616, 42] on icon "Close" at bounding box center [619, 36] width 12 height 12
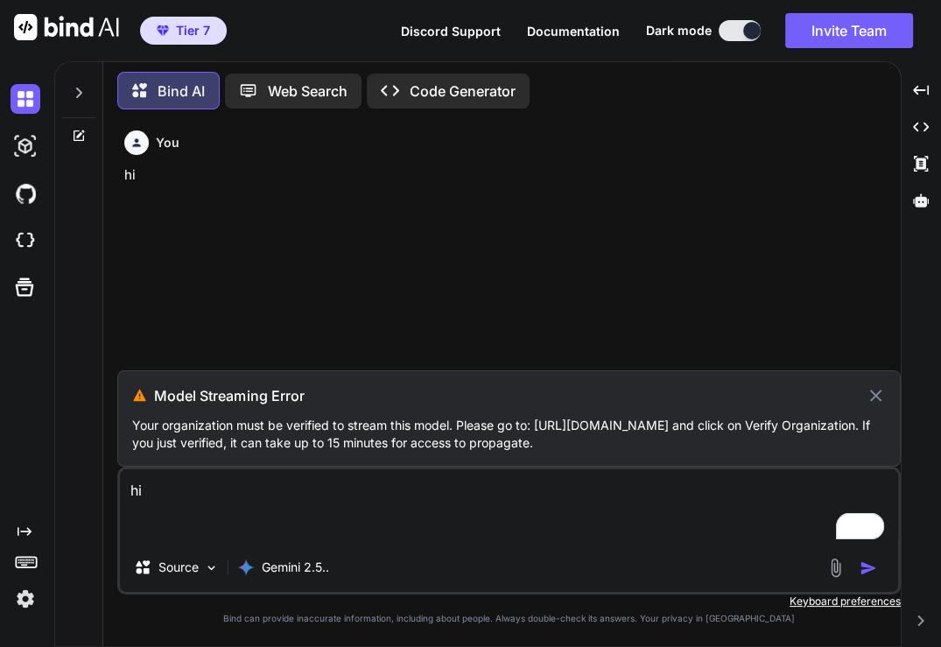
click at [883, 394] on icon at bounding box center [876, 395] width 20 height 21
type textarea "x"
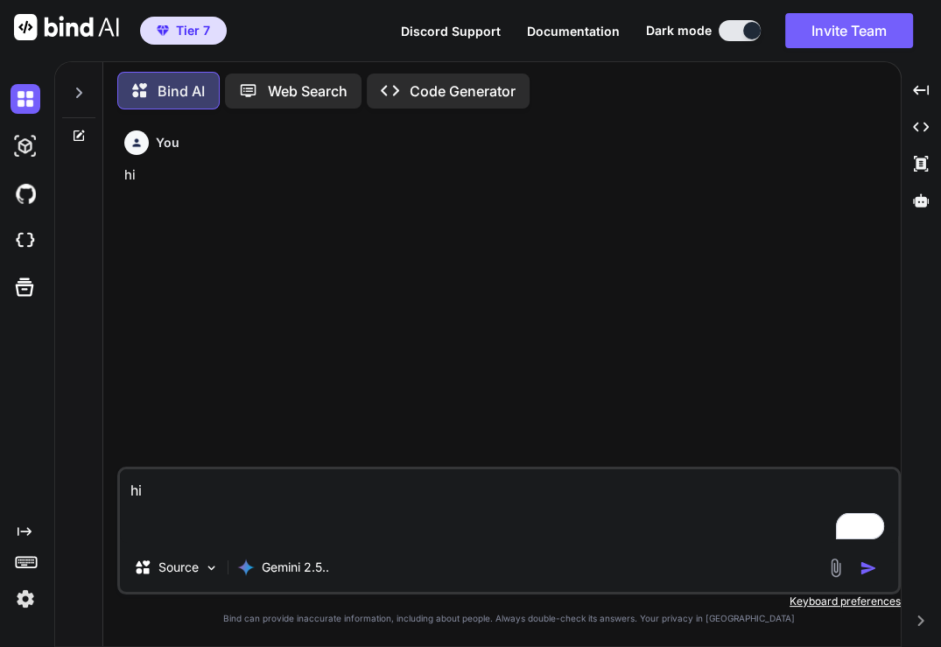
click at [200, 527] on textarea "hi" at bounding box center [509, 506] width 779 height 74
type textarea "hi"
type textarea "x"
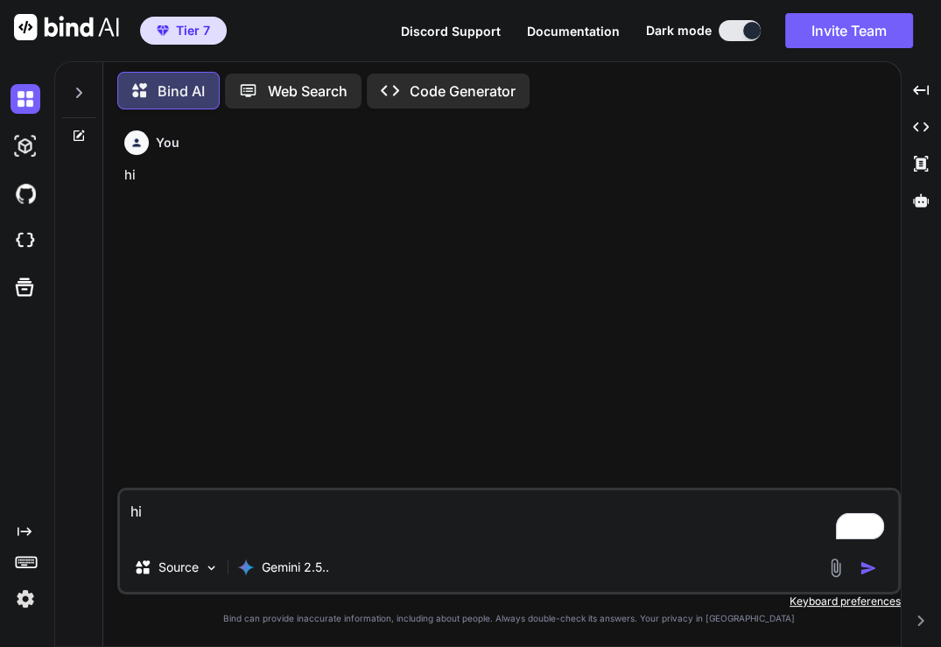
type textarea "hi"
type textarea "x"
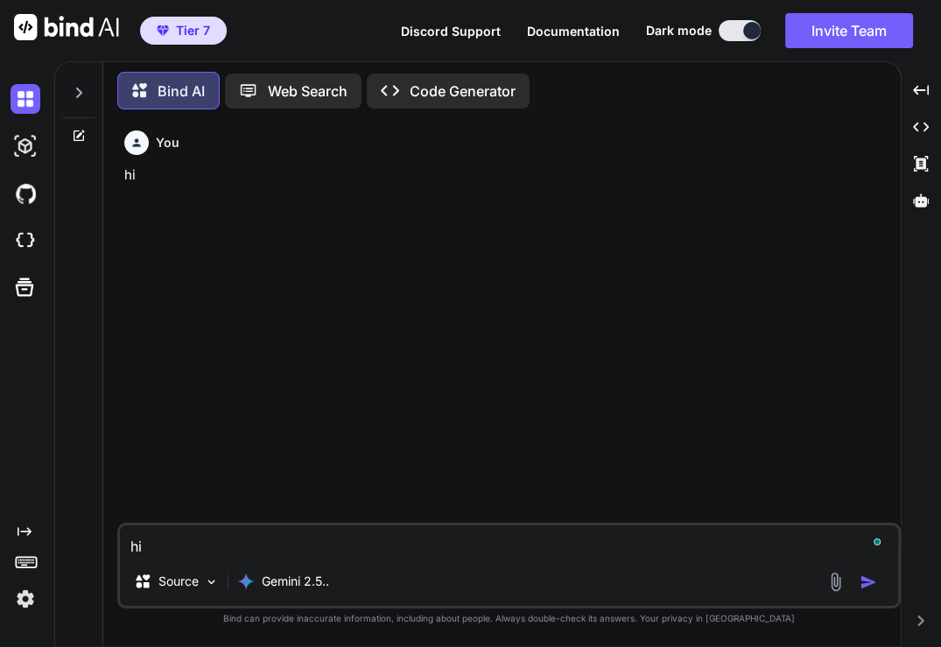
type textarea "h"
type textarea "x"
type textarea "hi"
type textarea "x"
type textarea "hi"
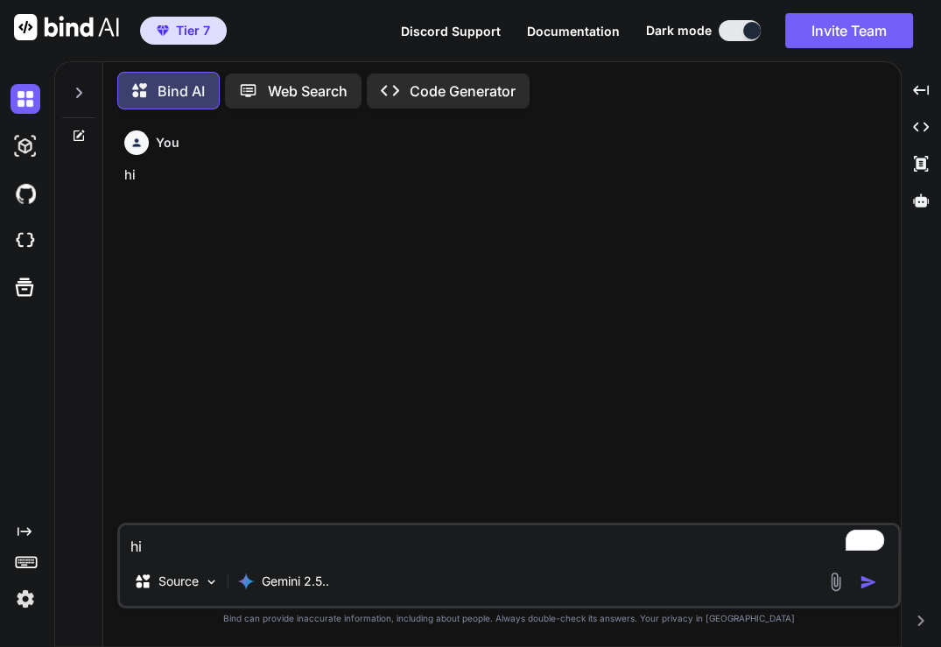
click at [865, 581] on img "button" at bounding box center [869, 583] width 18 height 18
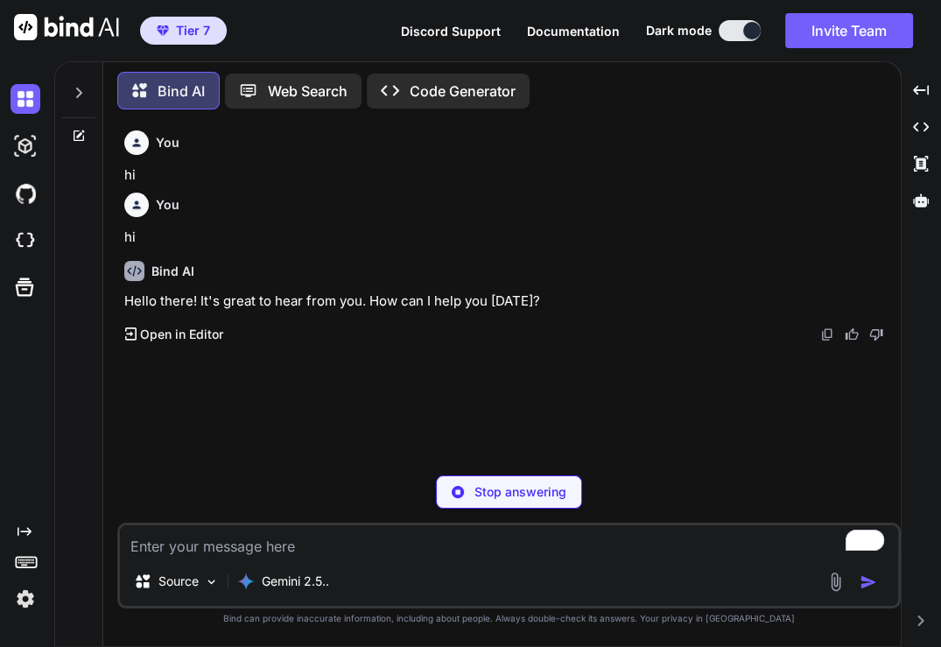
type textarea "x"
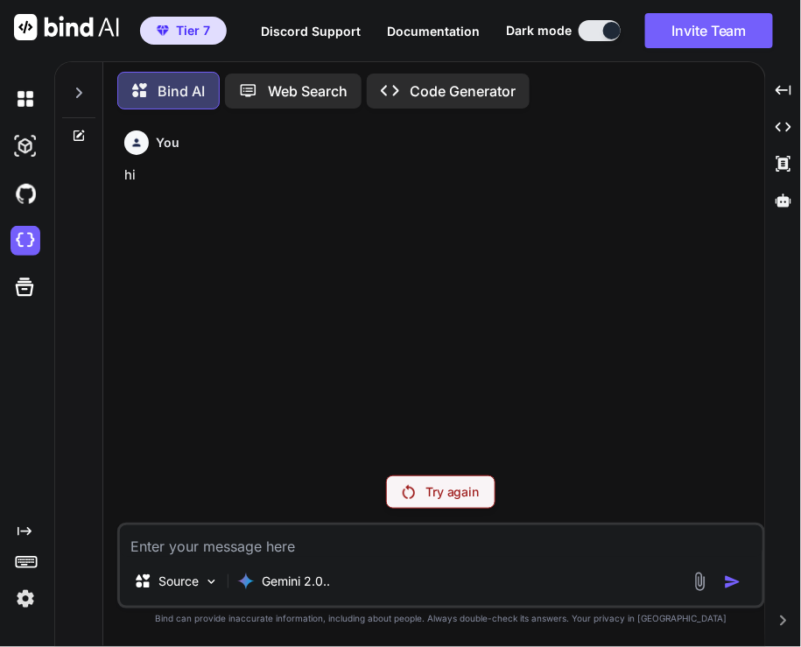
type textarea "x"
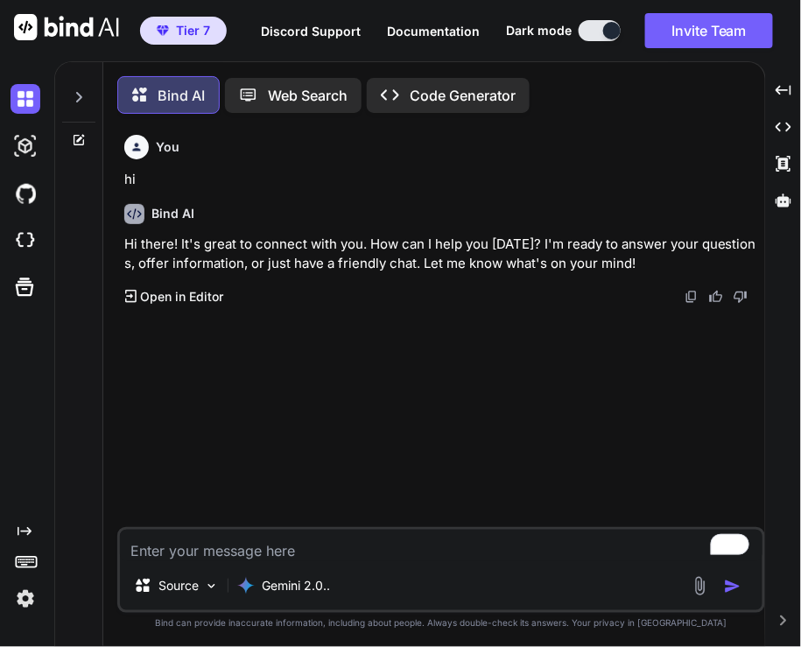
scroll to position [7, 0]
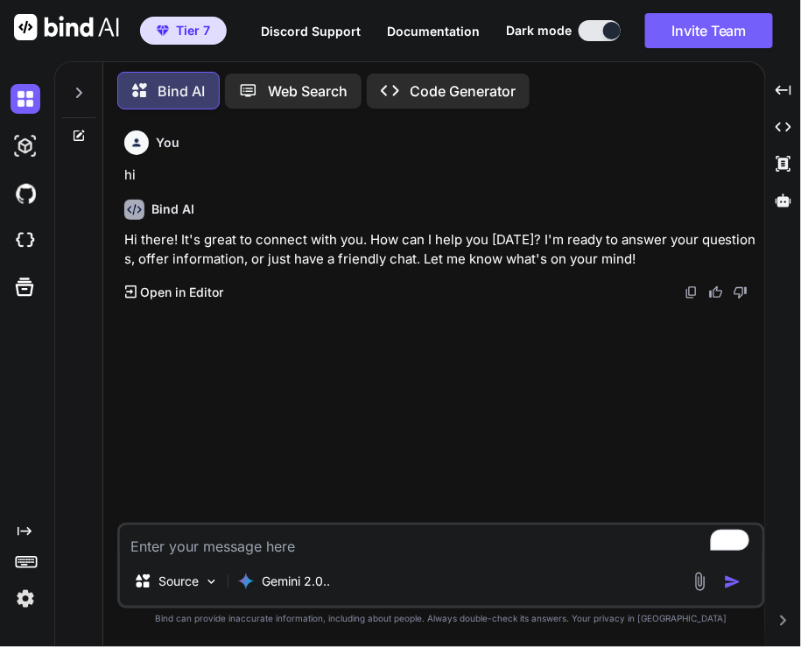
click at [25, 592] on img at bounding box center [26, 599] width 30 height 30
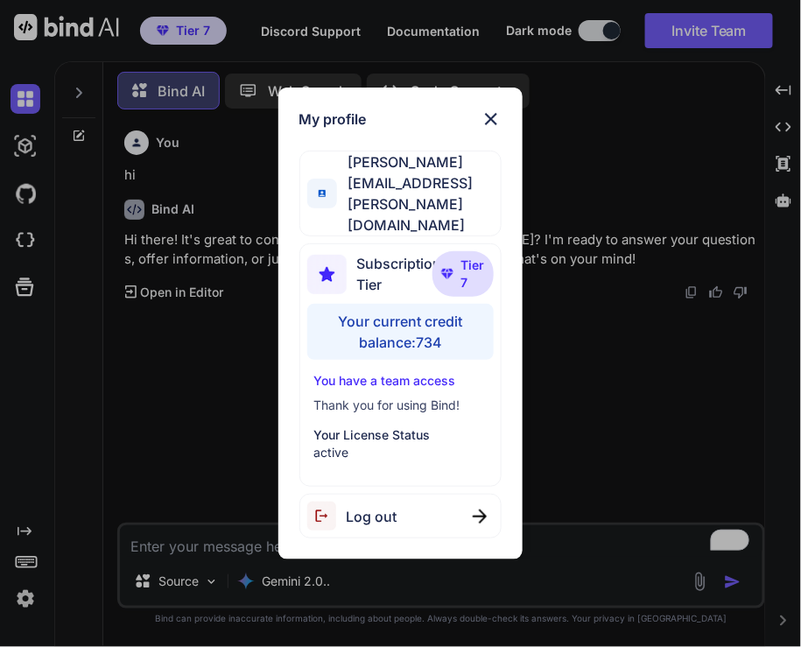
click at [214, 356] on div "My profile [PERSON_NAME] [EMAIL_ADDRESS][PERSON_NAME][DOMAIN_NAME] Subscription…" at bounding box center [400, 323] width 801 height 647
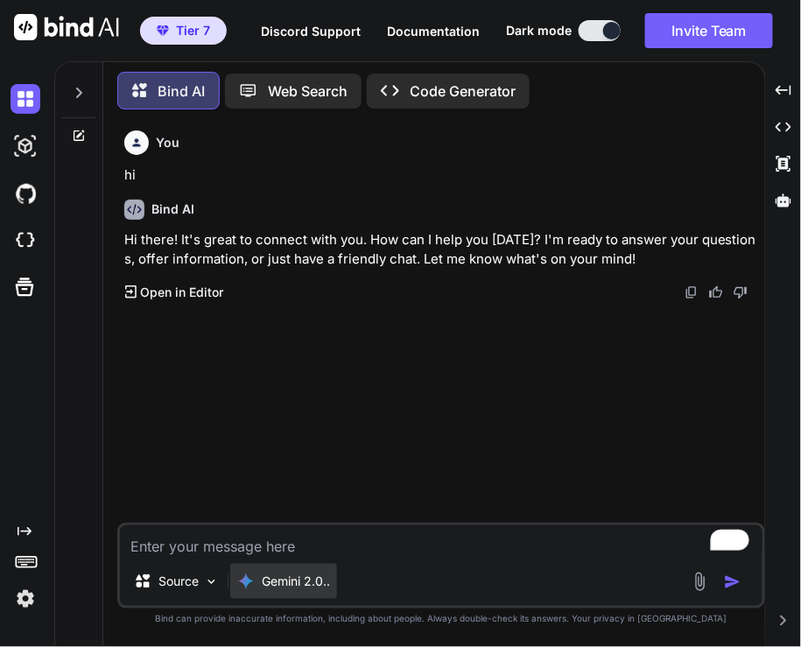
click at [307, 575] on p "Gemini 2.0.." at bounding box center [296, 582] width 68 height 18
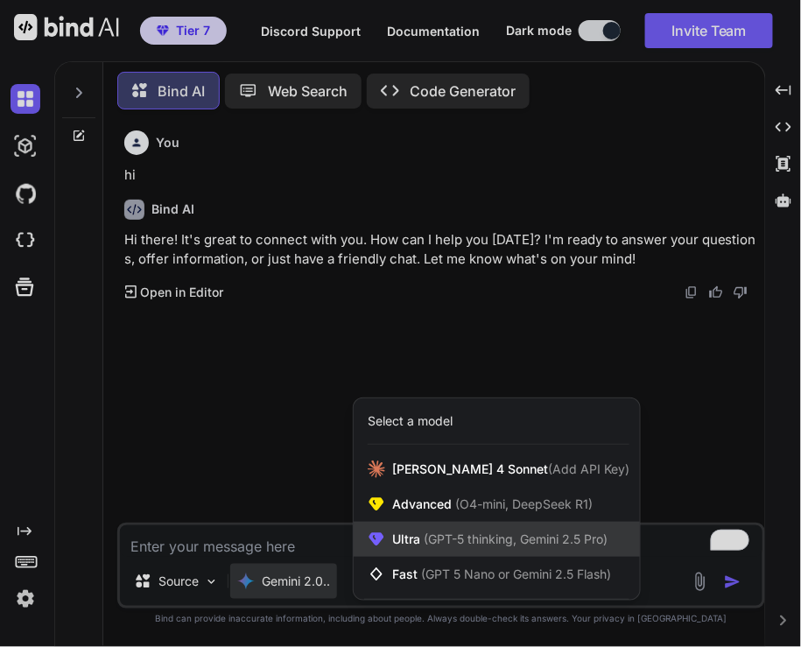
click at [423, 532] on span "Ultra (GPT-5 thinking, Gemini 2.5 Pro)" at bounding box center [499, 540] width 215 height 18
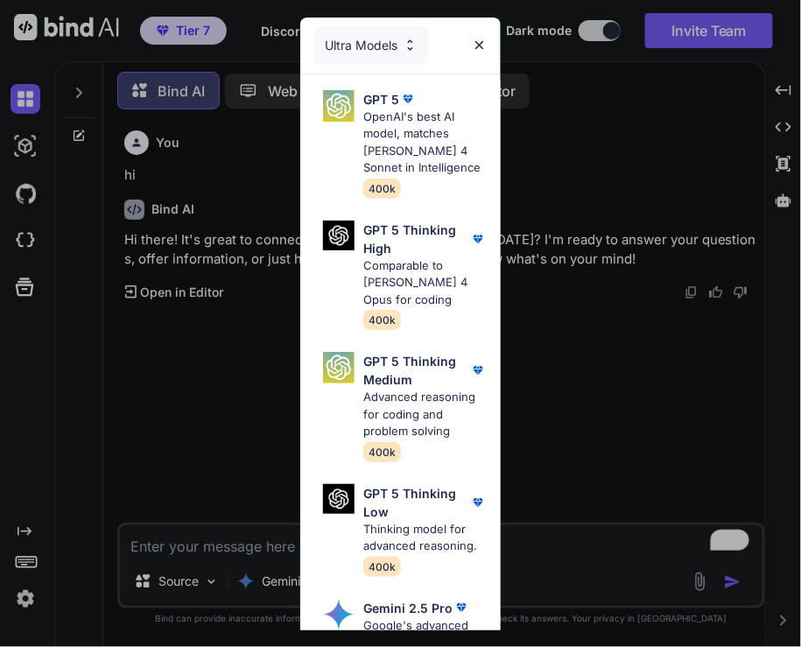
click at [392, 156] on p "OpenAI's best AI model, matches [PERSON_NAME] 4 Sonnet in Intelligence" at bounding box center [424, 143] width 123 height 68
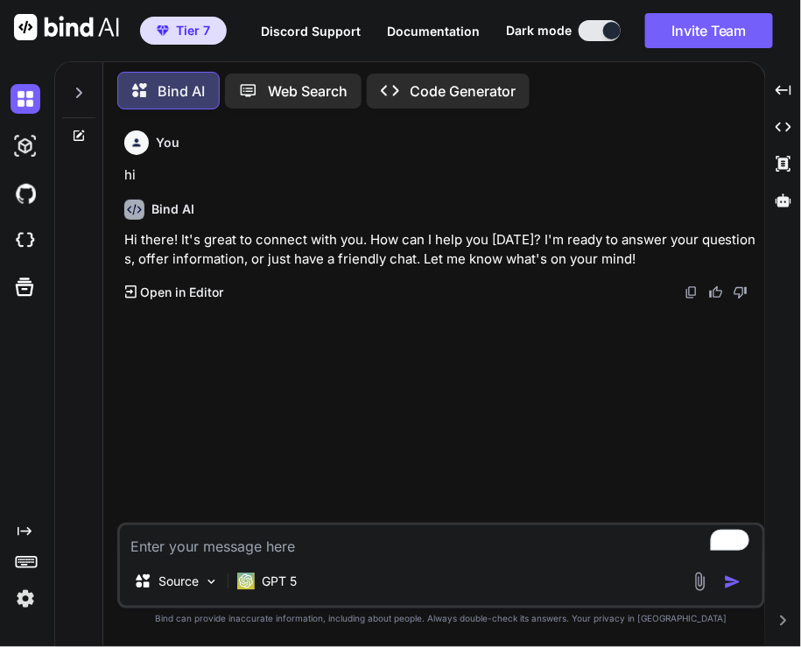
type textarea "x"
click at [267, 538] on textarea "To enrich screen reader interactions, please activate Accessibility in Grammarl…" at bounding box center [441, 541] width 643 height 32
type textarea "h"
type textarea "x"
type textarea "hi"
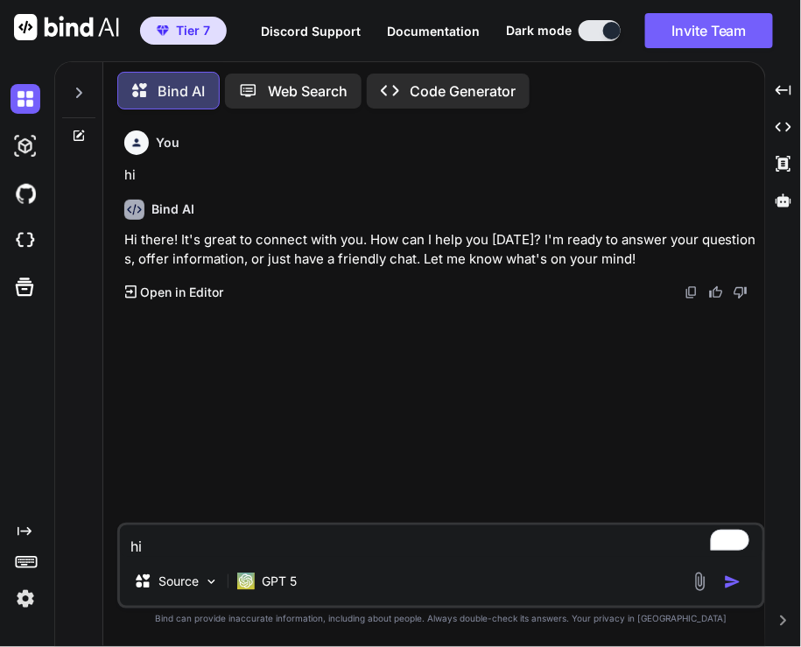
type textarea "x"
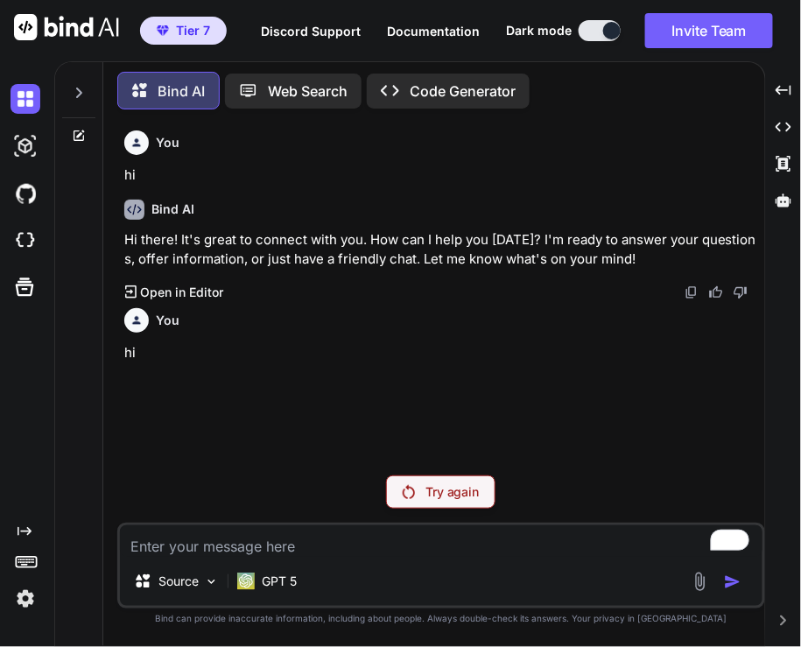
click at [440, 492] on p "Try again" at bounding box center [453, 492] width 54 height 18
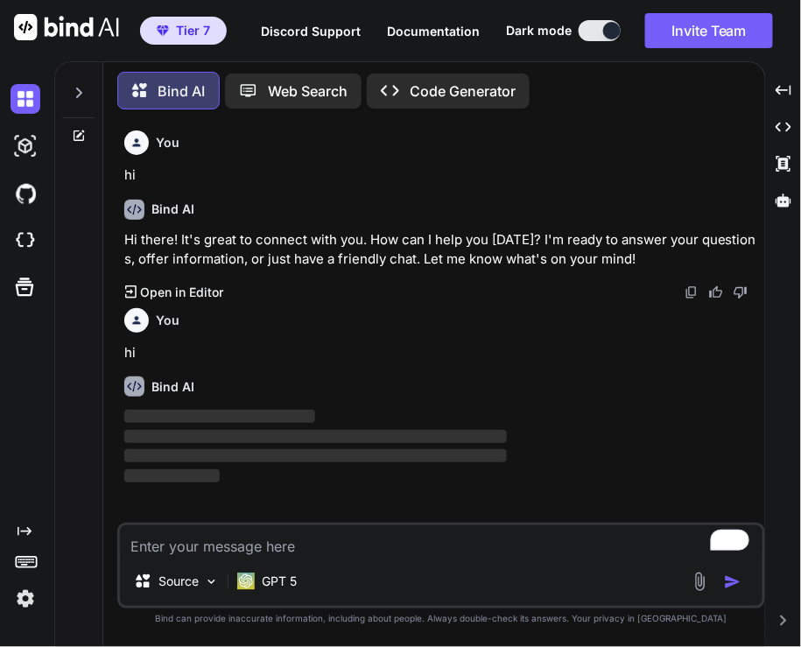
type textarea "x"
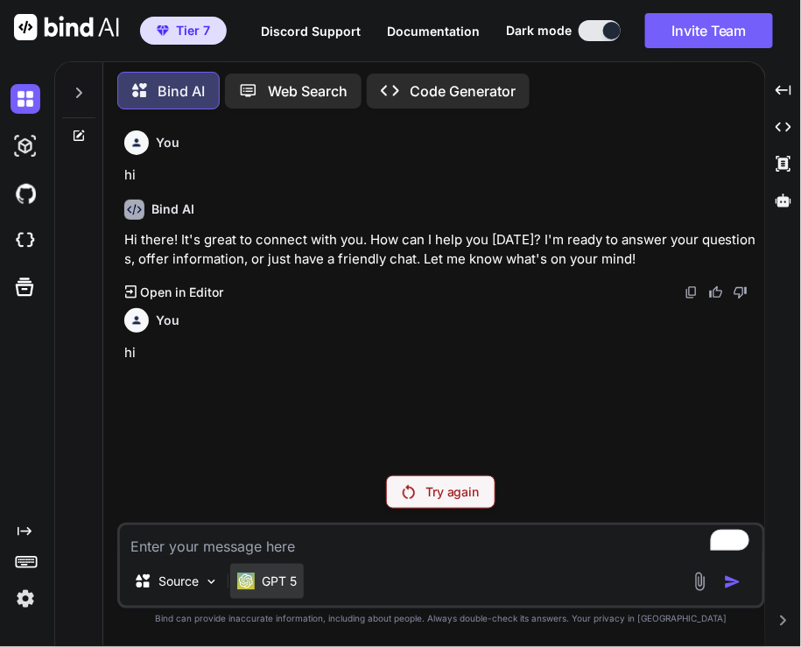
click at [274, 588] on p "GPT 5" at bounding box center [279, 582] width 35 height 18
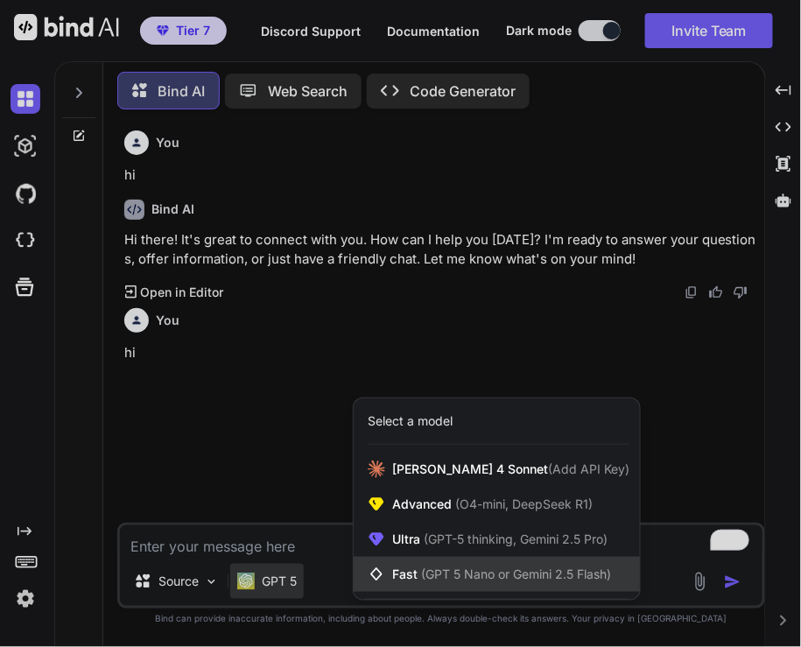
click at [454, 584] on div "Fast (GPT 5 Nano or Gemini 2.5 Flash)" at bounding box center [497, 574] width 286 height 35
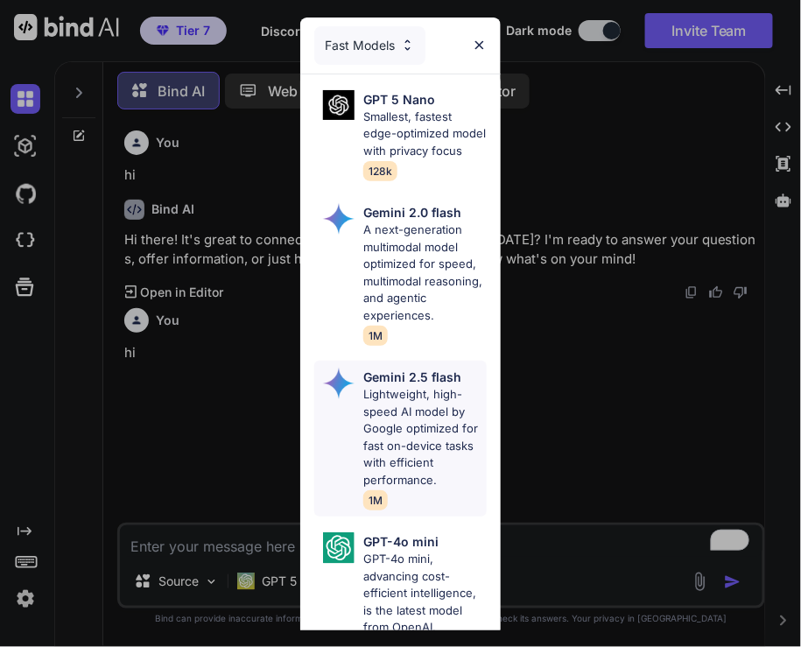
click at [401, 464] on p "Lightweight, high-speed AI model by Google optimized for fast on-device tasks w…" at bounding box center [424, 437] width 123 height 102
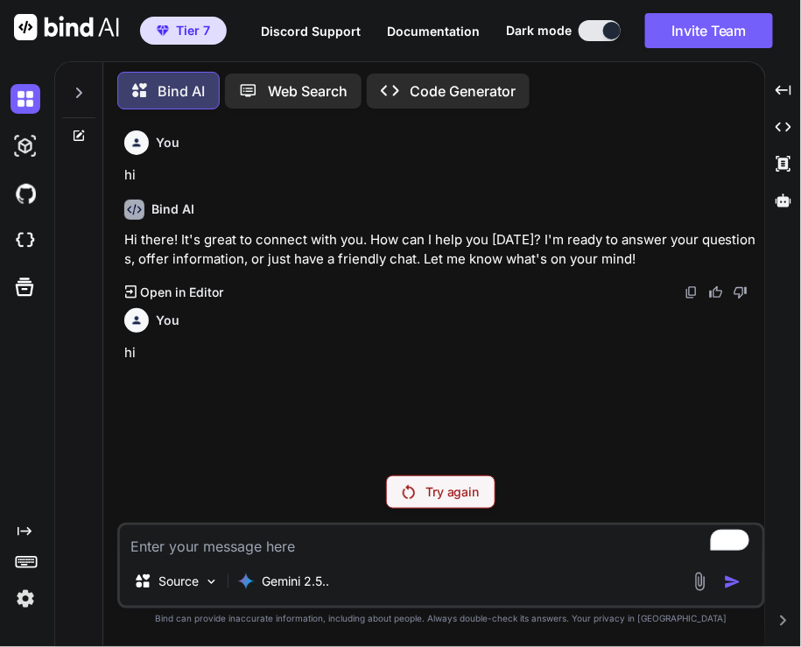
click at [296, 552] on textarea "To enrich screen reader interactions, please activate Accessibility in Grammarl…" at bounding box center [441, 541] width 643 height 32
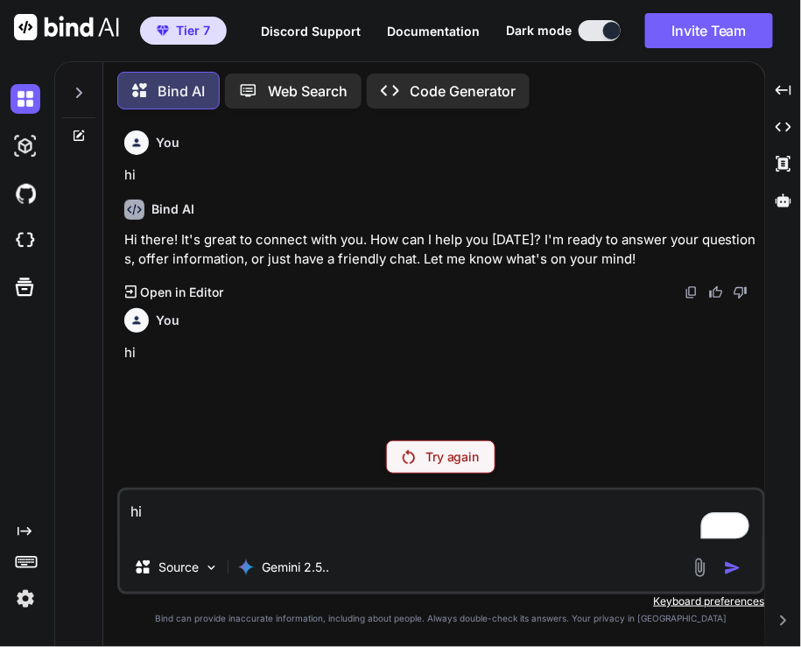
type textarea "hi"
click at [458, 465] on p "Try again" at bounding box center [453, 457] width 54 height 18
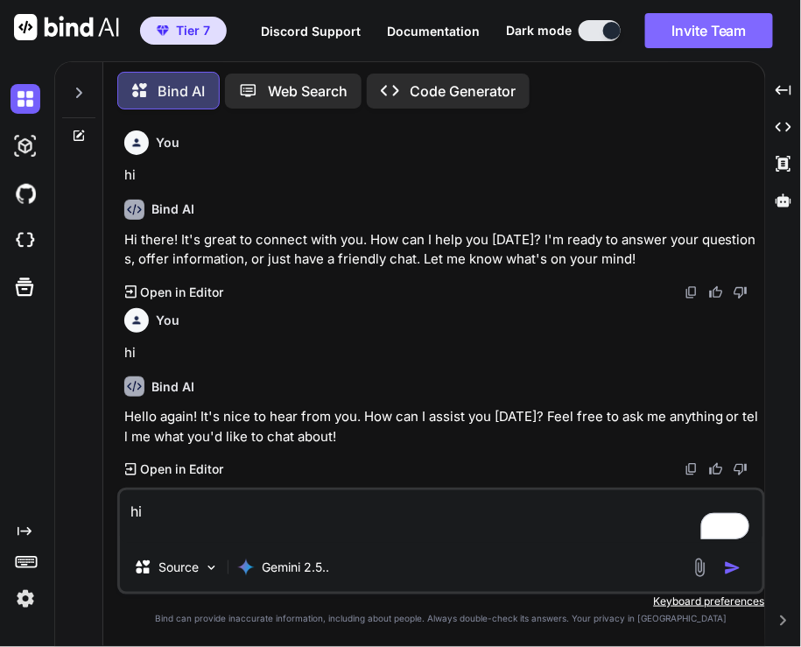
click at [683, 39] on button "Invite Team" at bounding box center [709, 30] width 128 height 35
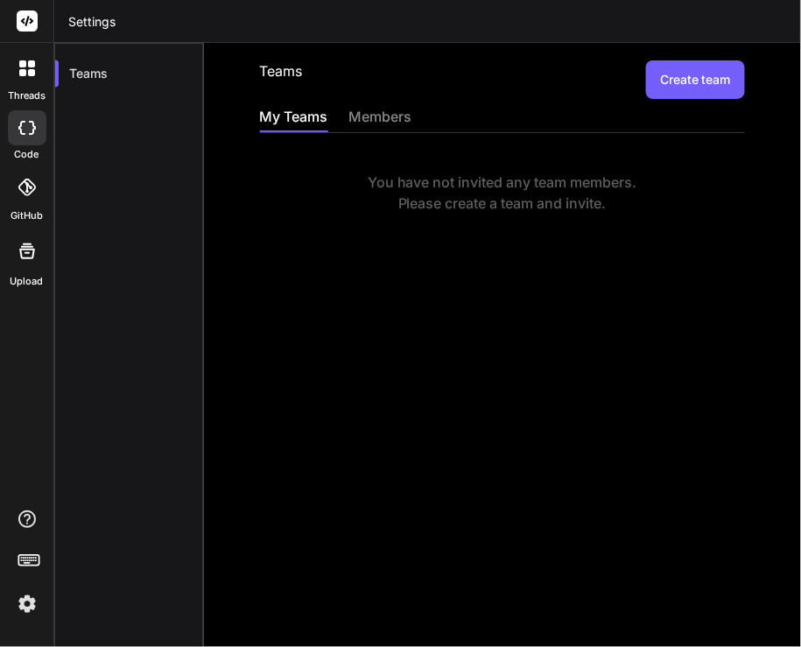
click at [22, 68] on icon at bounding box center [27, 68] width 16 height 16
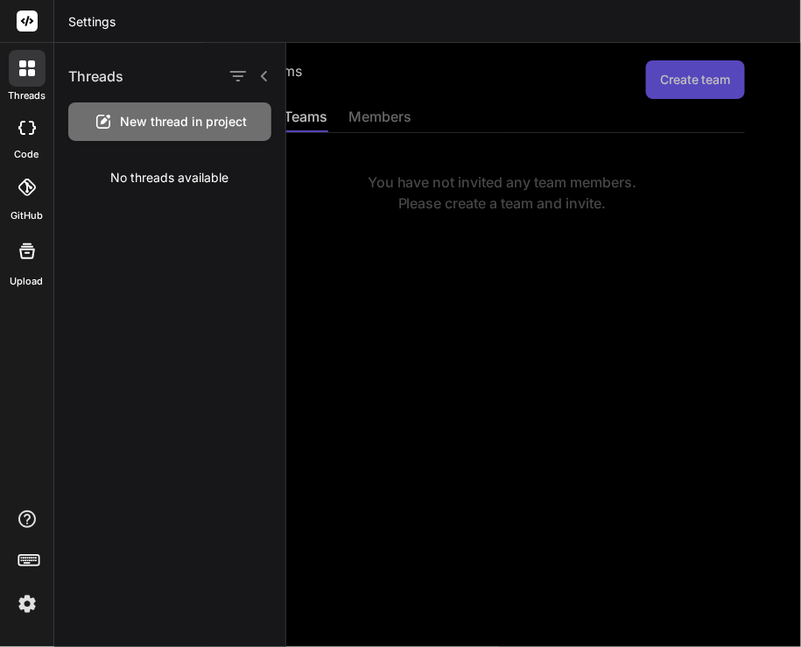
click at [159, 131] on div "New thread in project" at bounding box center [169, 121] width 203 height 39
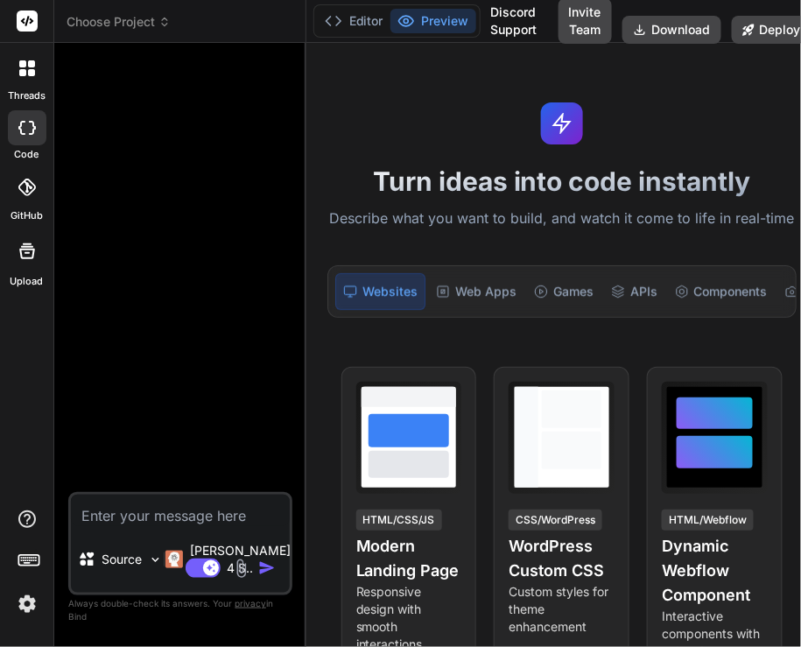
click at [23, 603] on img at bounding box center [27, 604] width 30 height 30
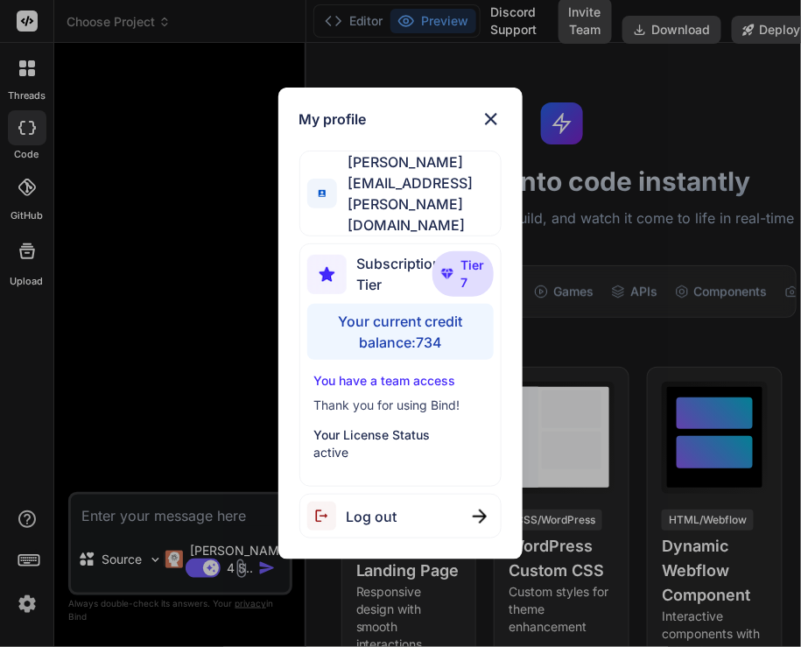
click at [484, 124] on img at bounding box center [491, 119] width 21 height 21
